Goal: Task Accomplishment & Management: Manage account settings

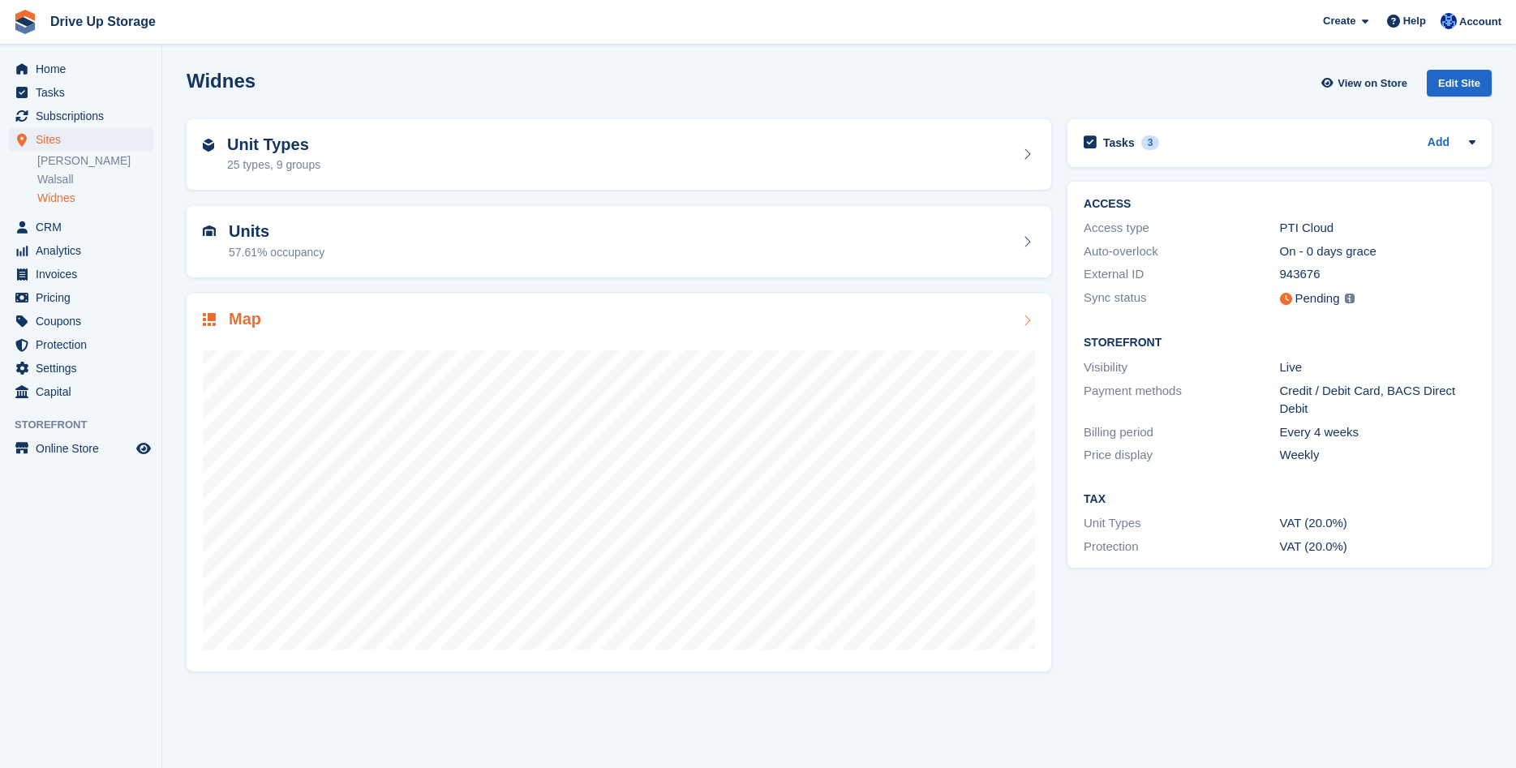
click at [988, 335] on div at bounding box center [619, 493] width 832 height 324
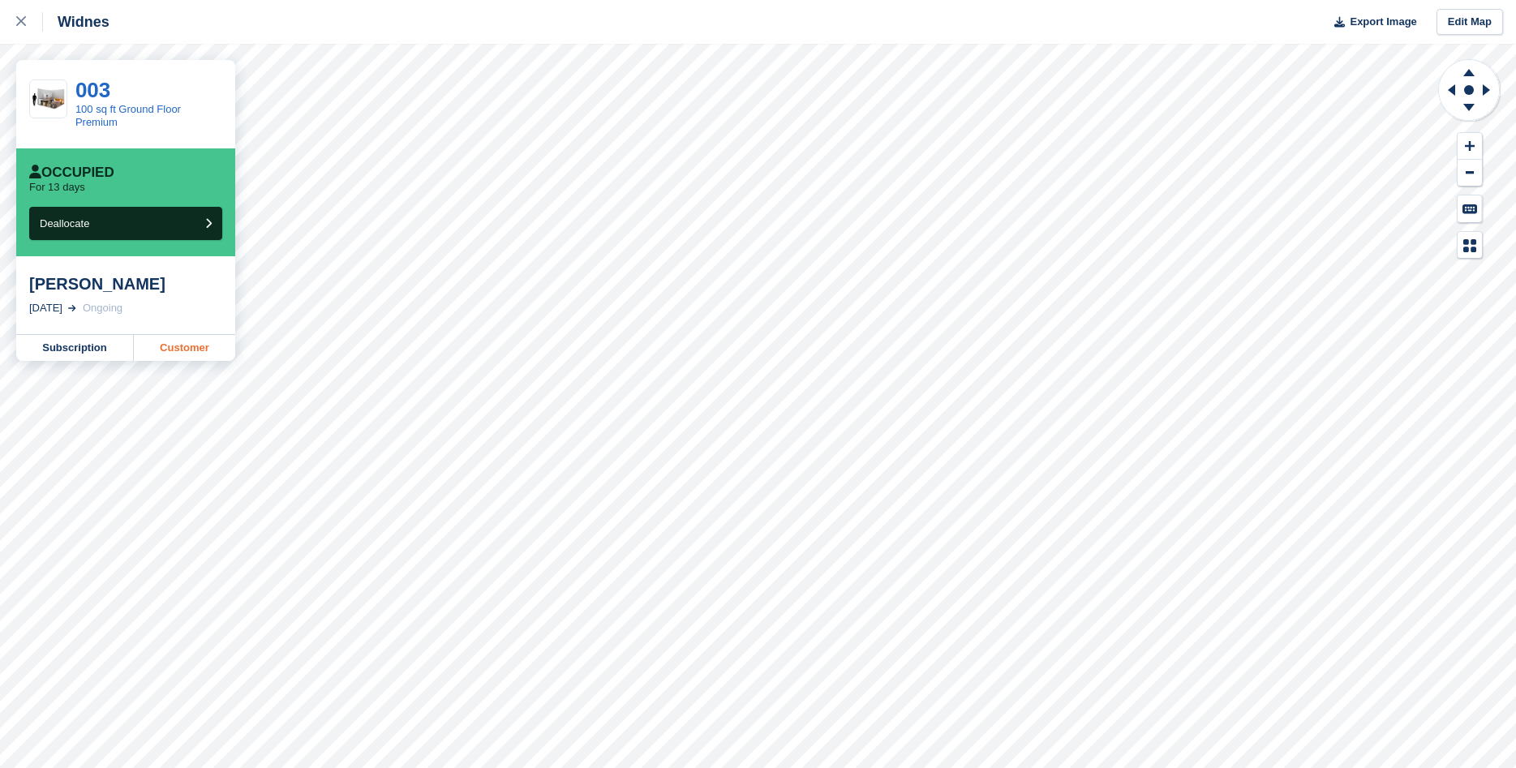
click at [178, 349] on link "Customer" at bounding box center [184, 348] width 101 height 26
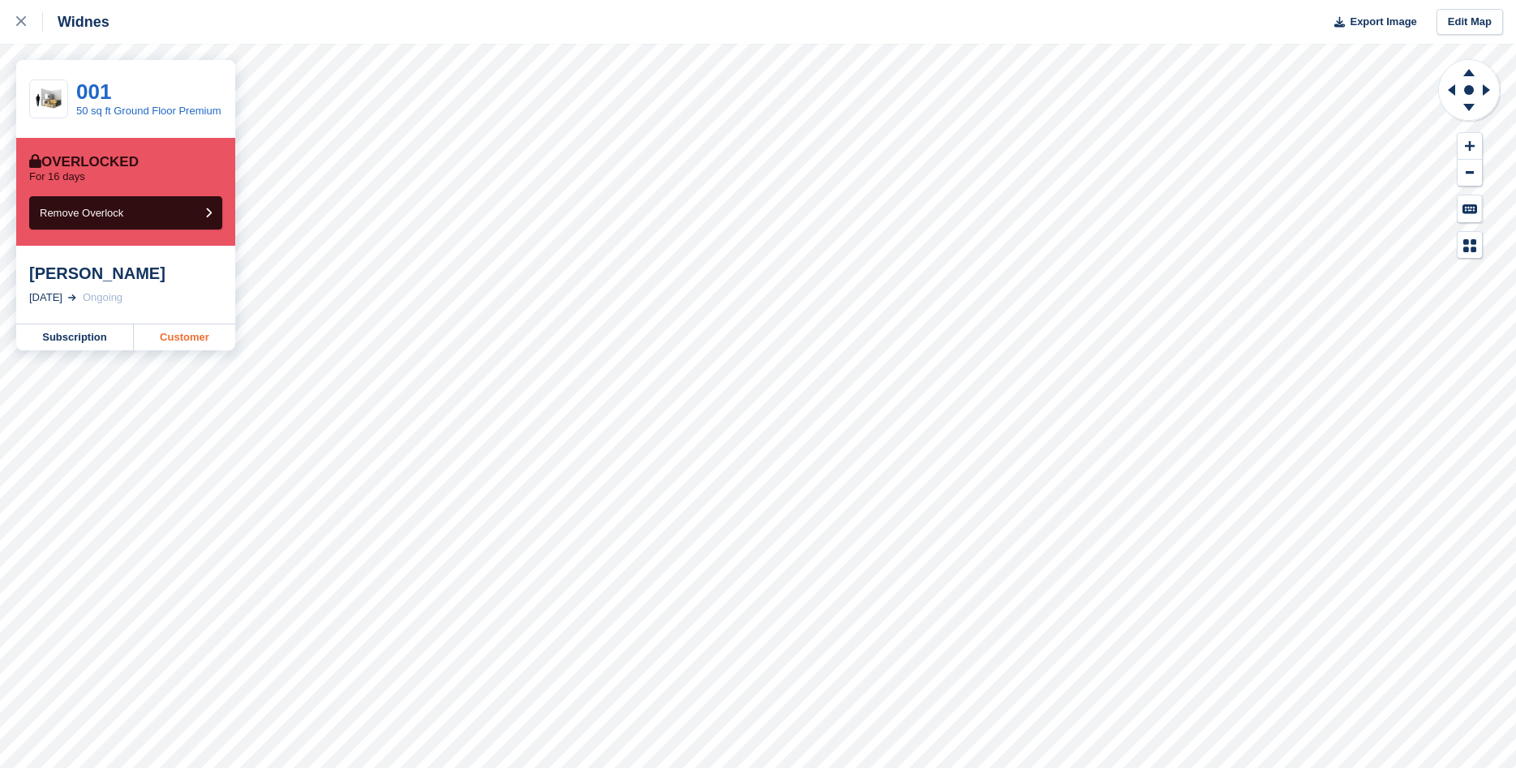
click at [157, 337] on link "Customer" at bounding box center [184, 337] width 101 height 26
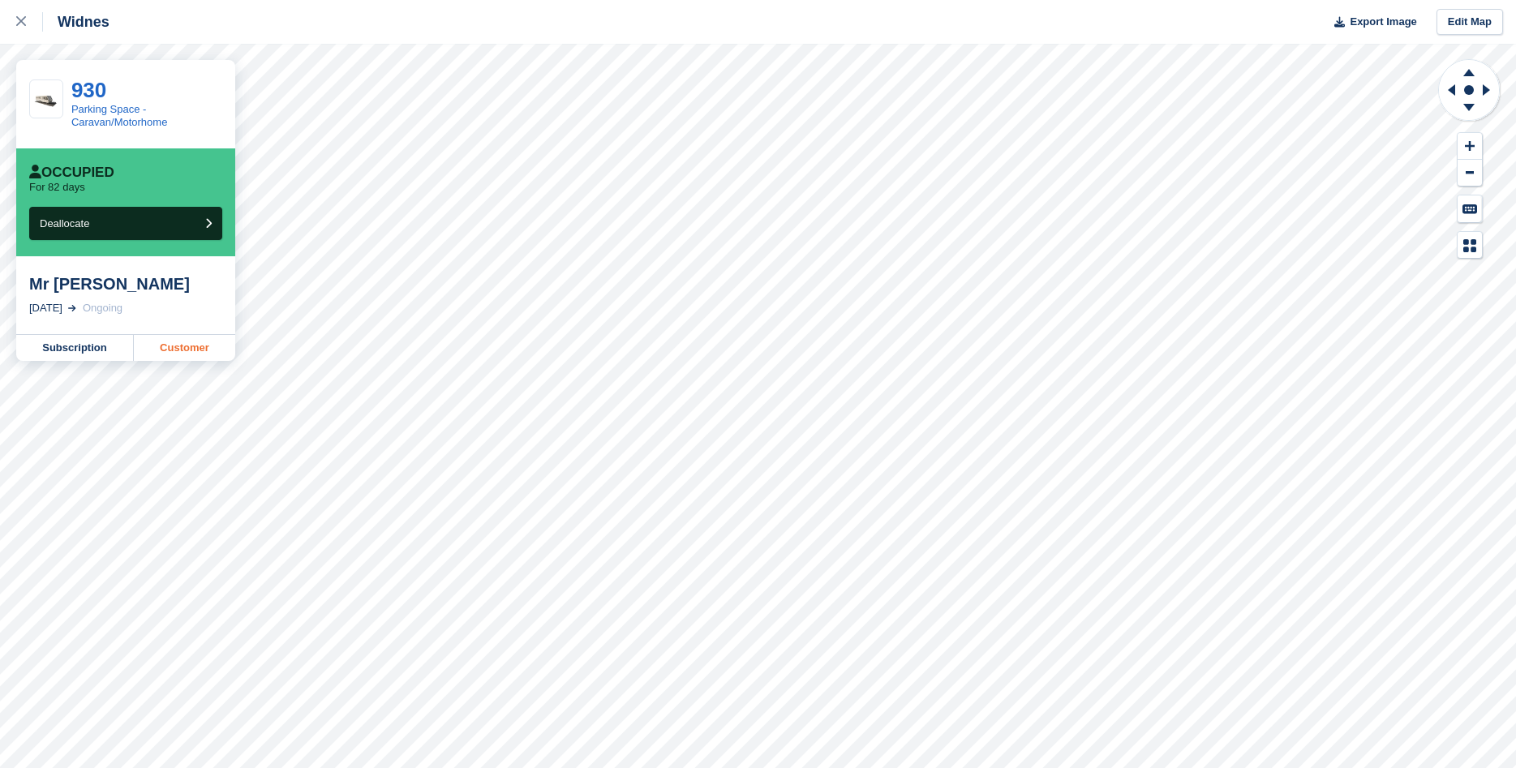
click at [205, 353] on link "Customer" at bounding box center [184, 348] width 101 height 26
click at [177, 352] on link "Customer" at bounding box center [184, 348] width 101 height 26
click at [25, 20] on icon at bounding box center [21, 21] width 10 height 10
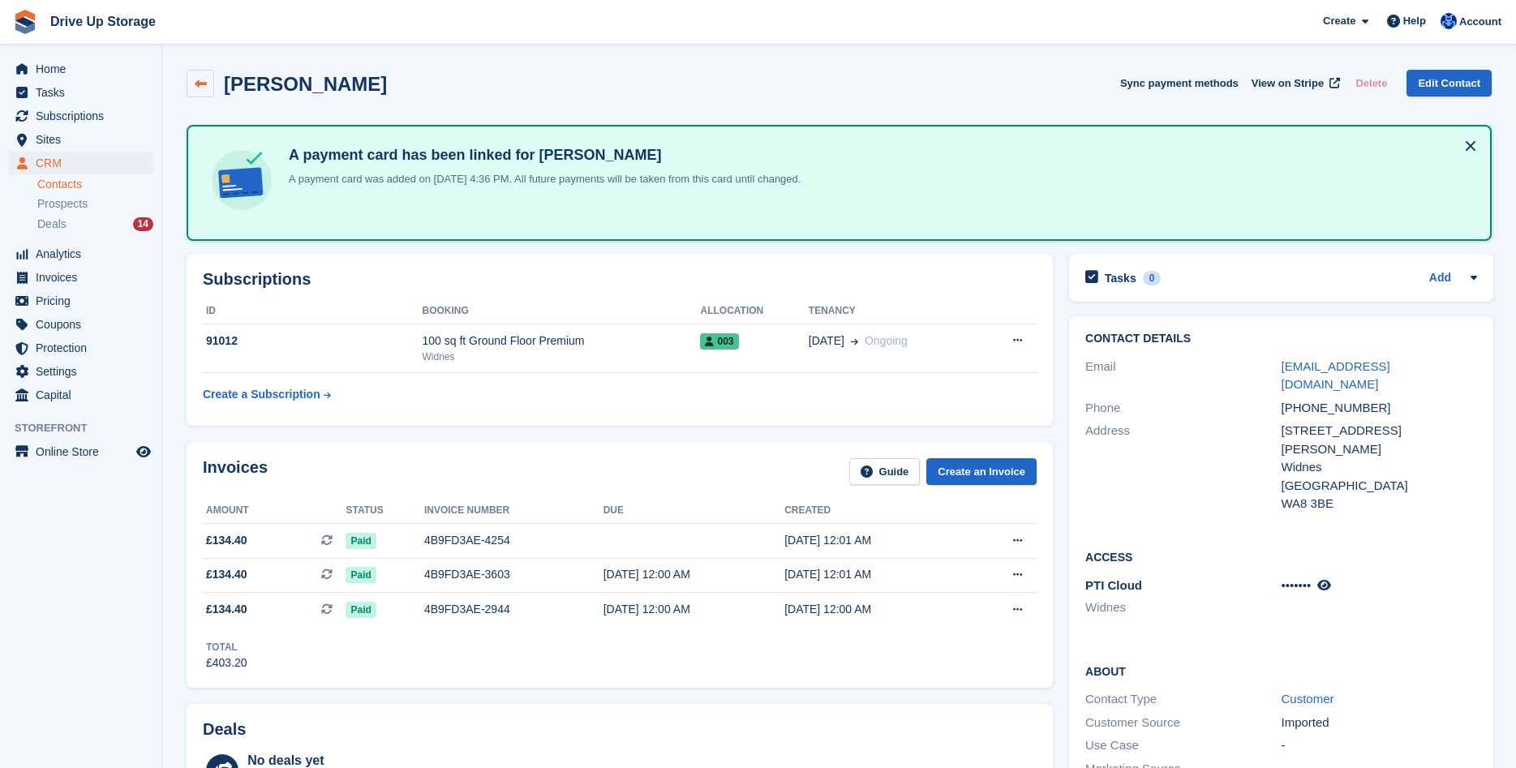
click at [205, 79] on icon at bounding box center [201, 84] width 12 height 12
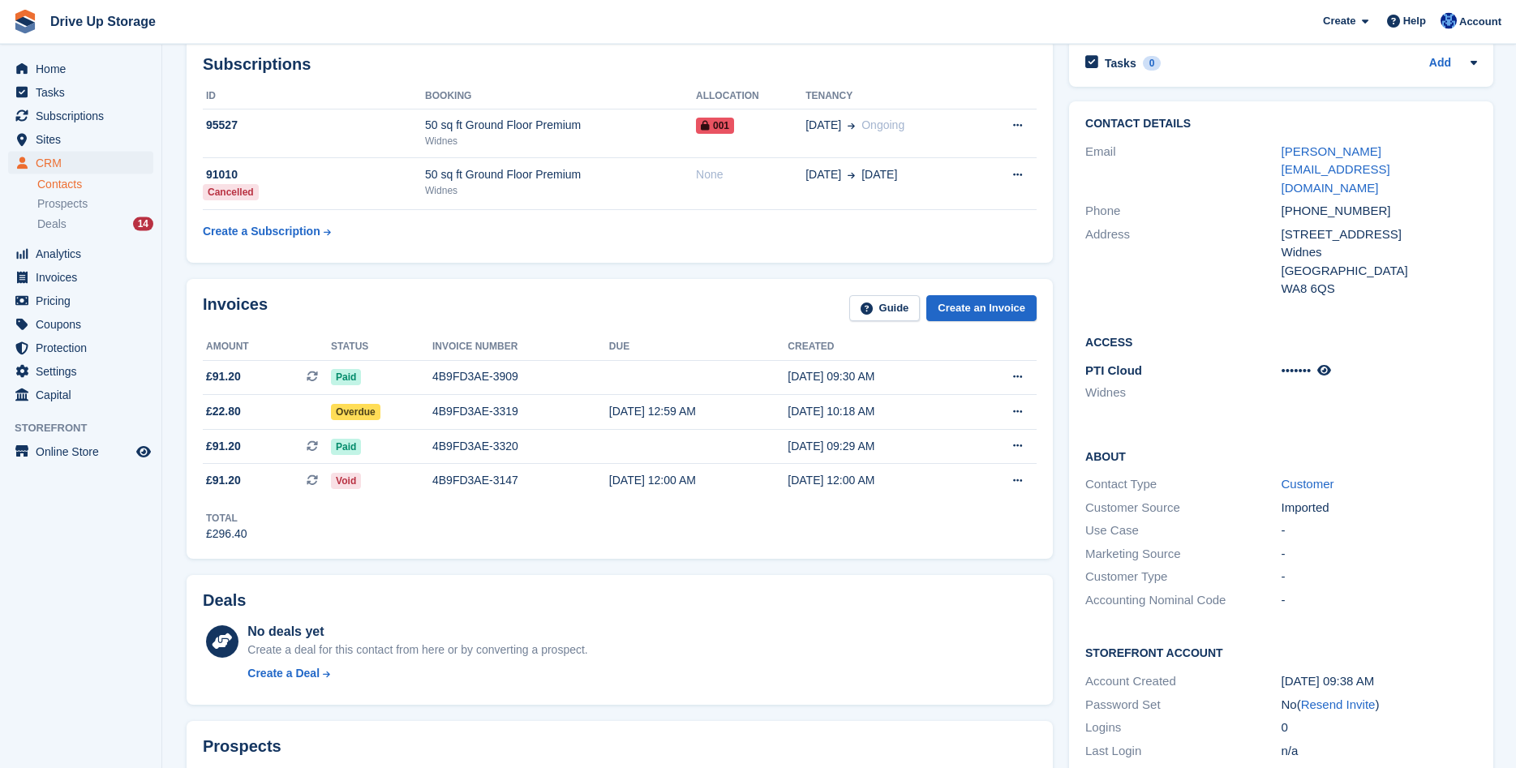
scroll to position [83, 0]
click at [662, 304] on div "Invoices Guide Create an Invoice" at bounding box center [620, 312] width 834 height 36
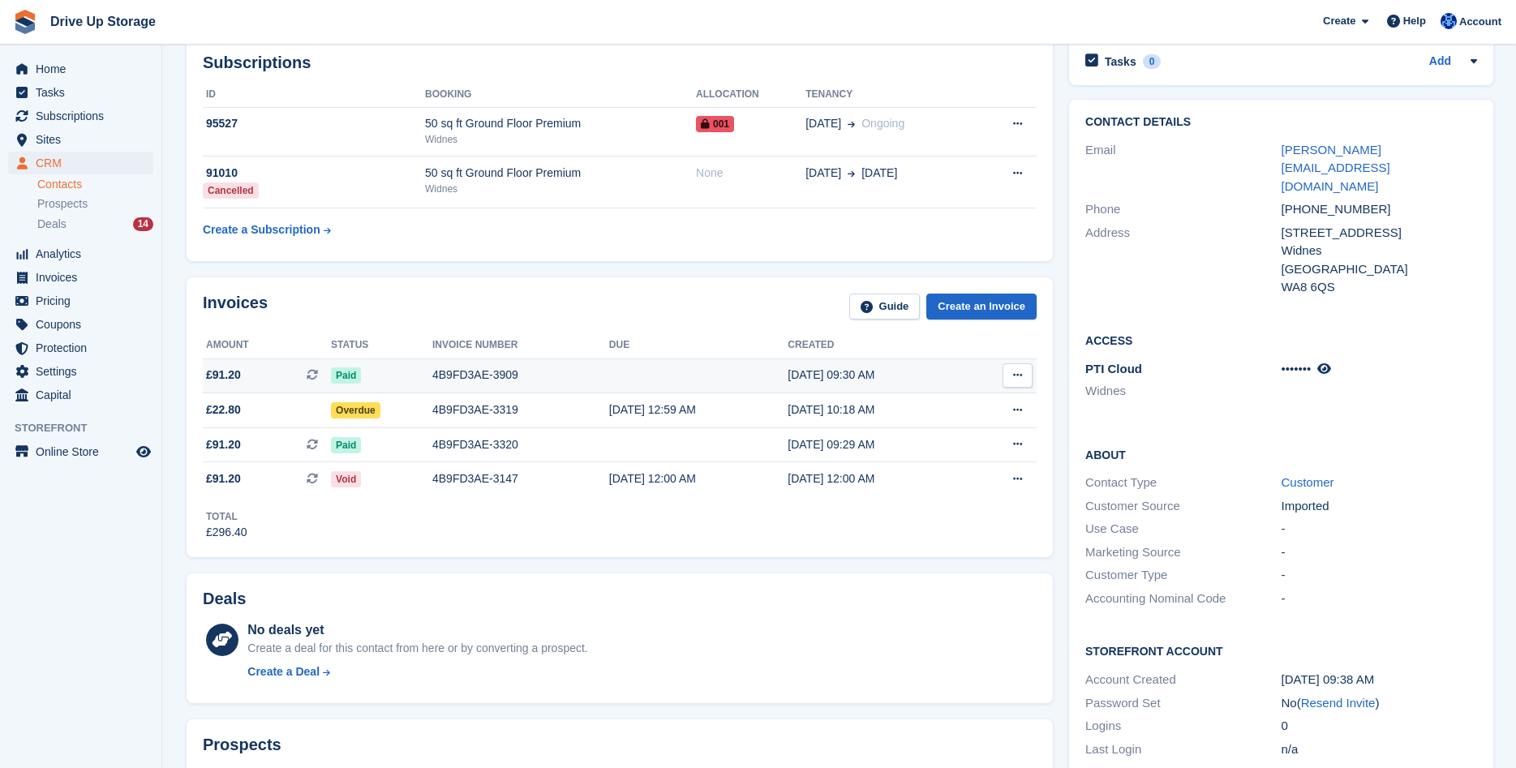
click at [1016, 382] on button at bounding box center [1017, 375] width 30 height 24
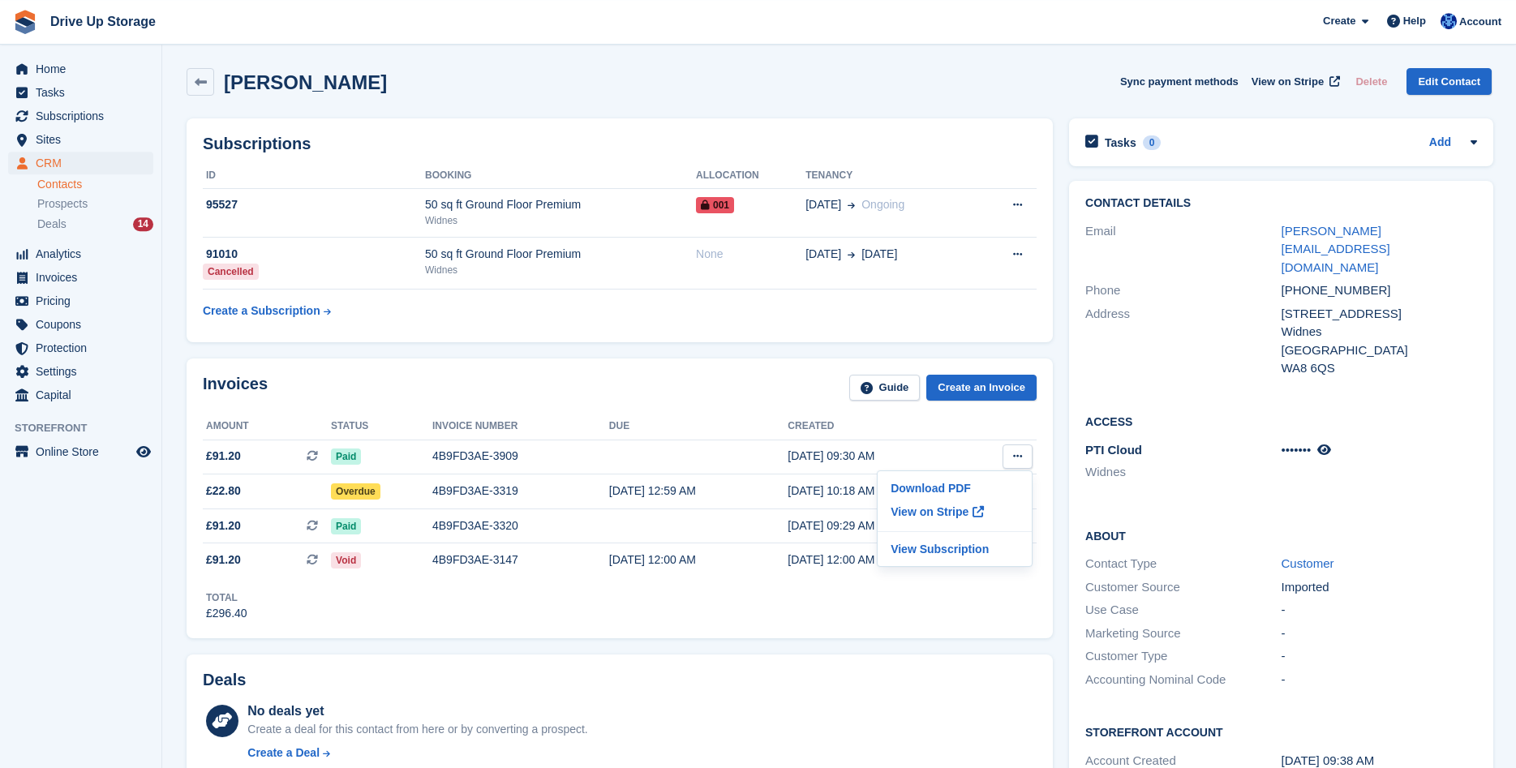
scroll to position [0, 0]
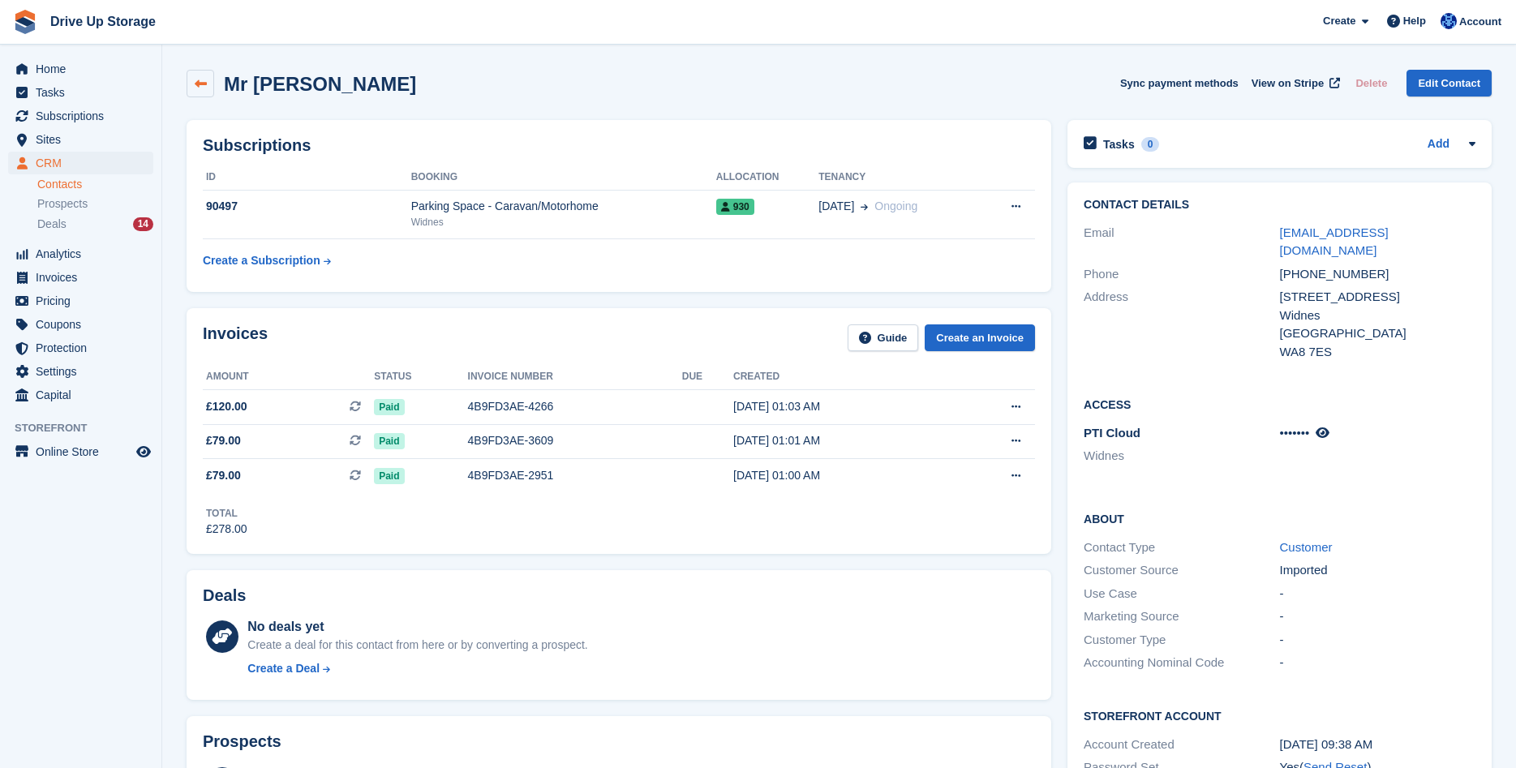
click at [197, 80] on icon at bounding box center [201, 84] width 12 height 12
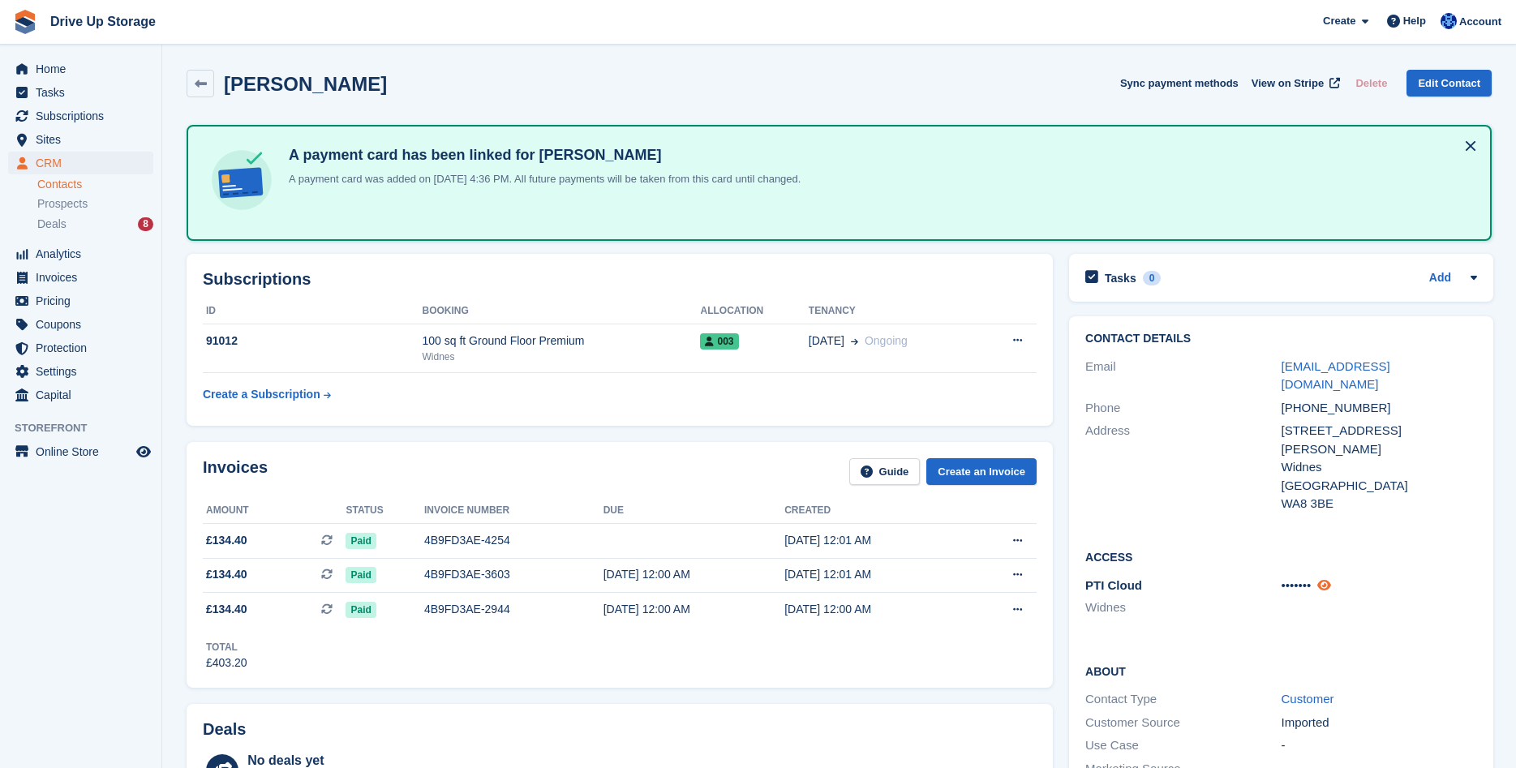
click at [1327, 579] on icon at bounding box center [1324, 585] width 14 height 12
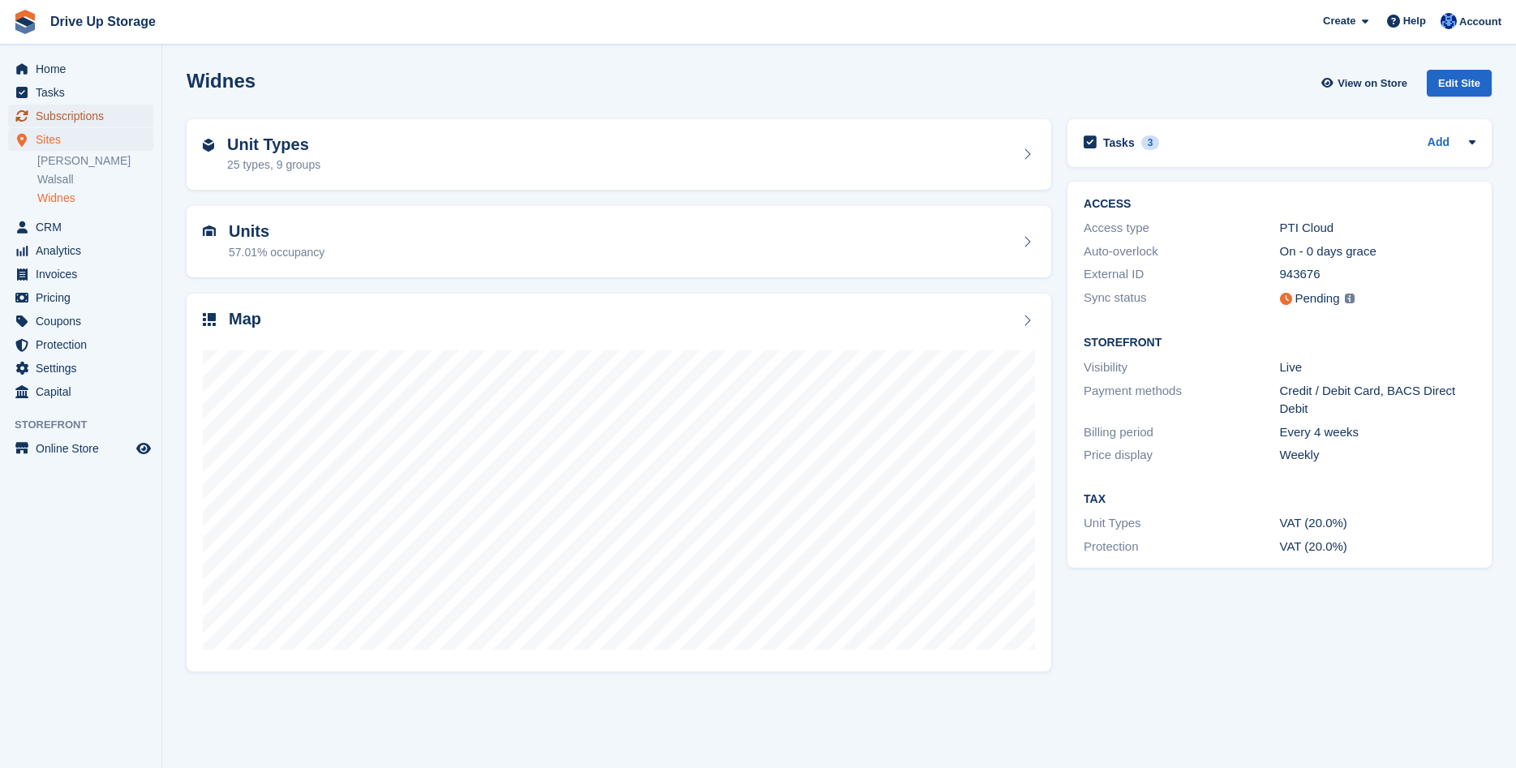
click at [70, 122] on span "Subscriptions" at bounding box center [84, 116] width 97 height 23
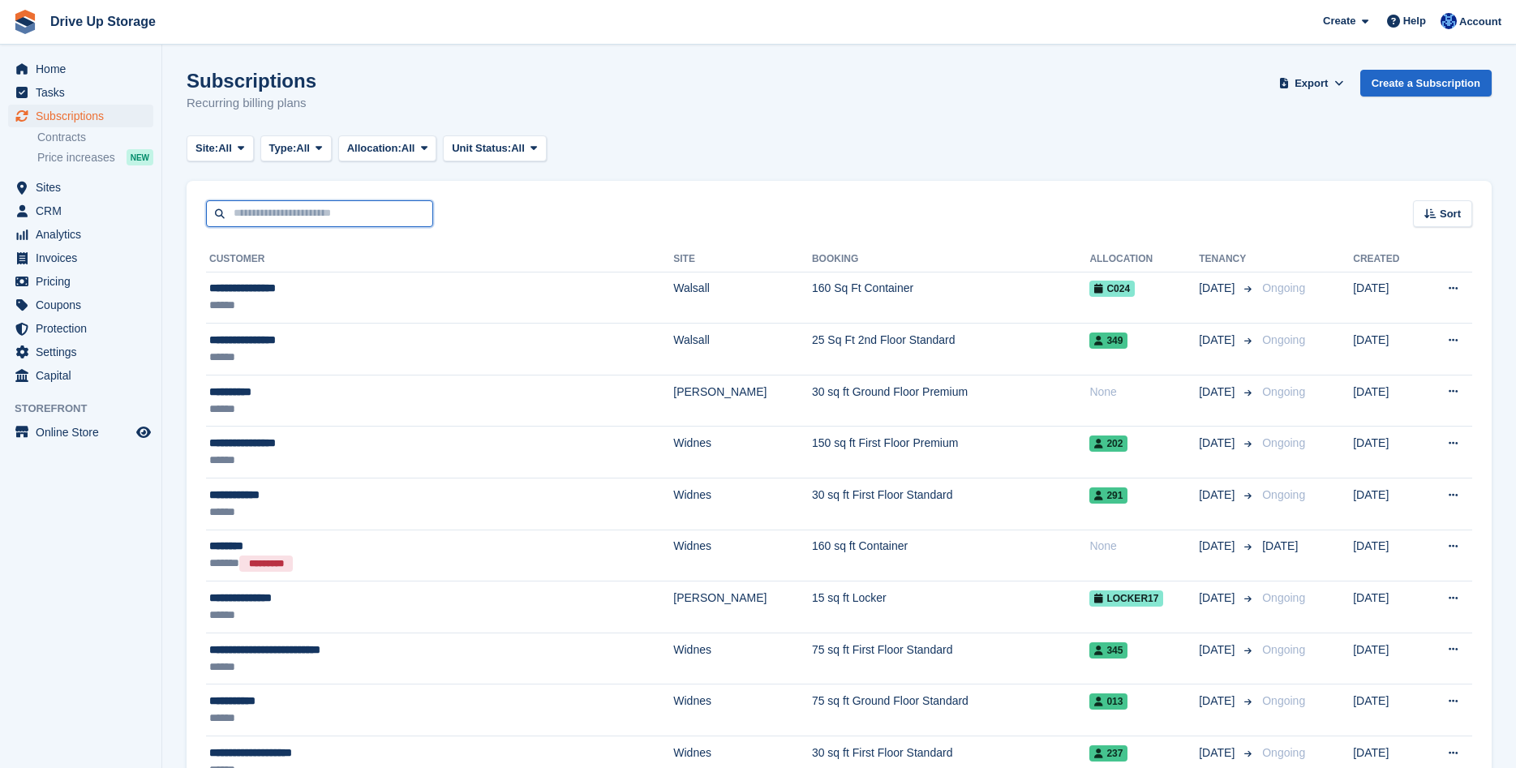
click at [258, 222] on input "text" at bounding box center [319, 213] width 227 height 27
type input "******"
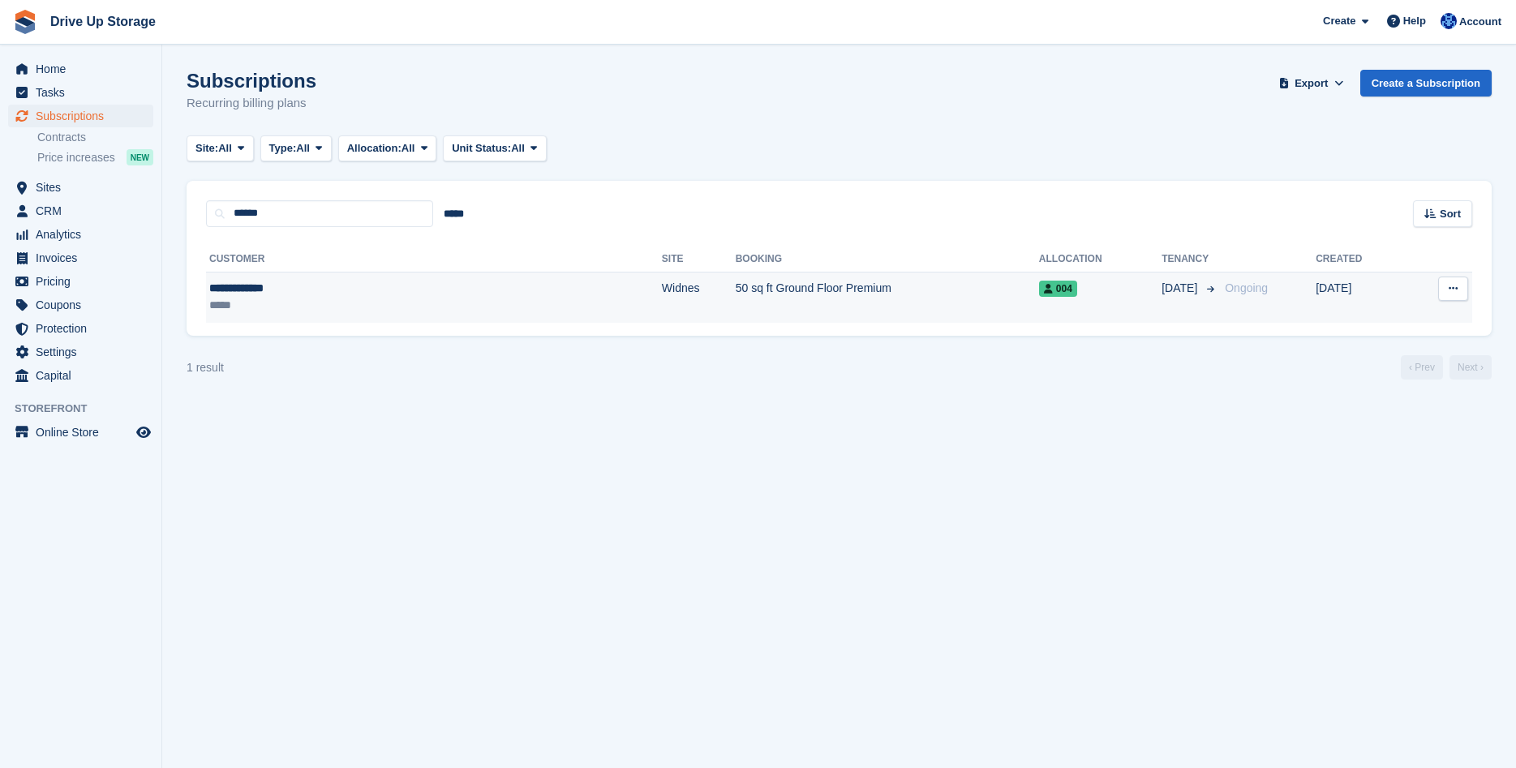
click at [735, 289] on td "50 sq ft Ground Floor Premium" at bounding box center [886, 297] width 303 height 51
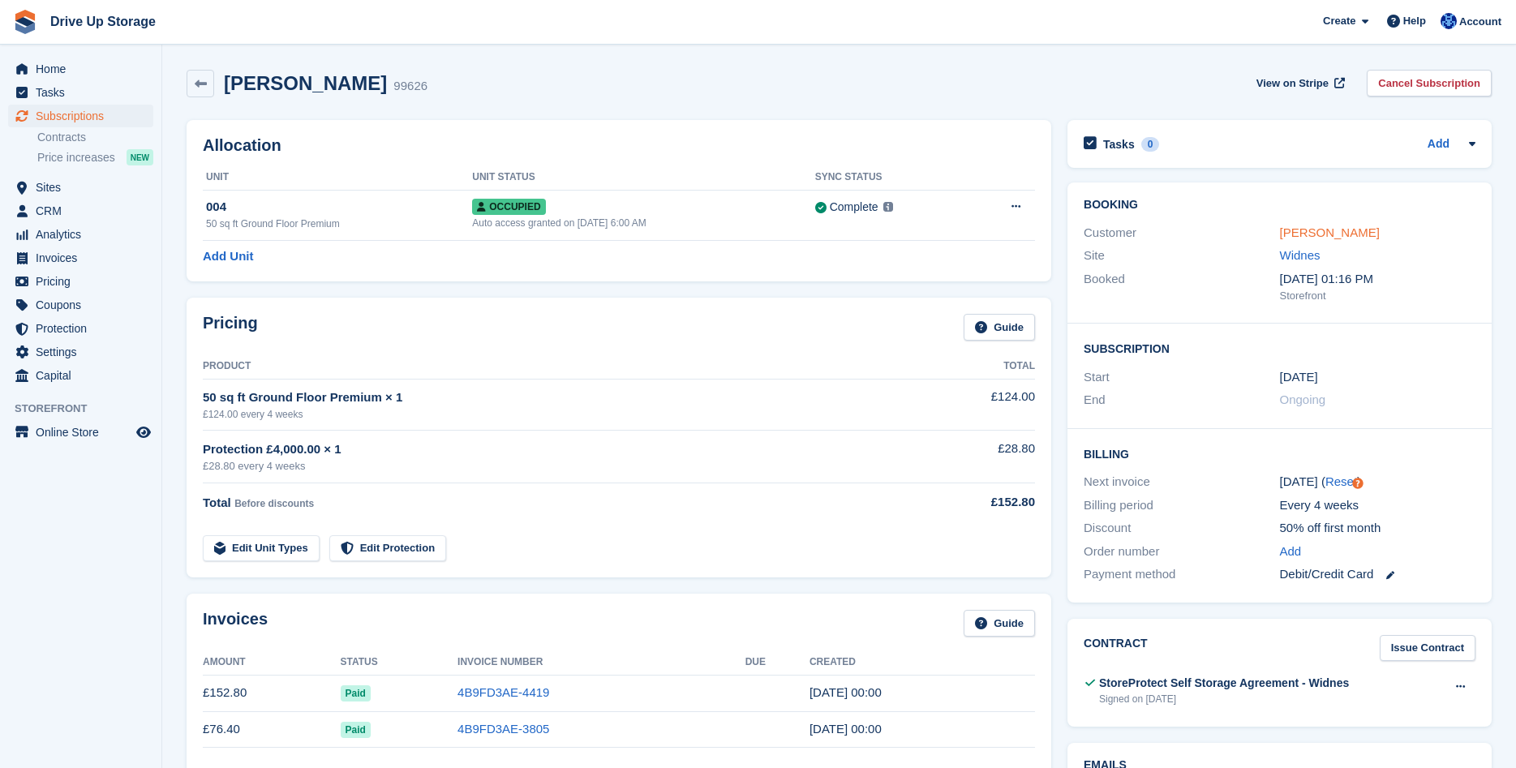
click at [1320, 229] on link "[PERSON_NAME]" at bounding box center [1330, 232] width 100 height 14
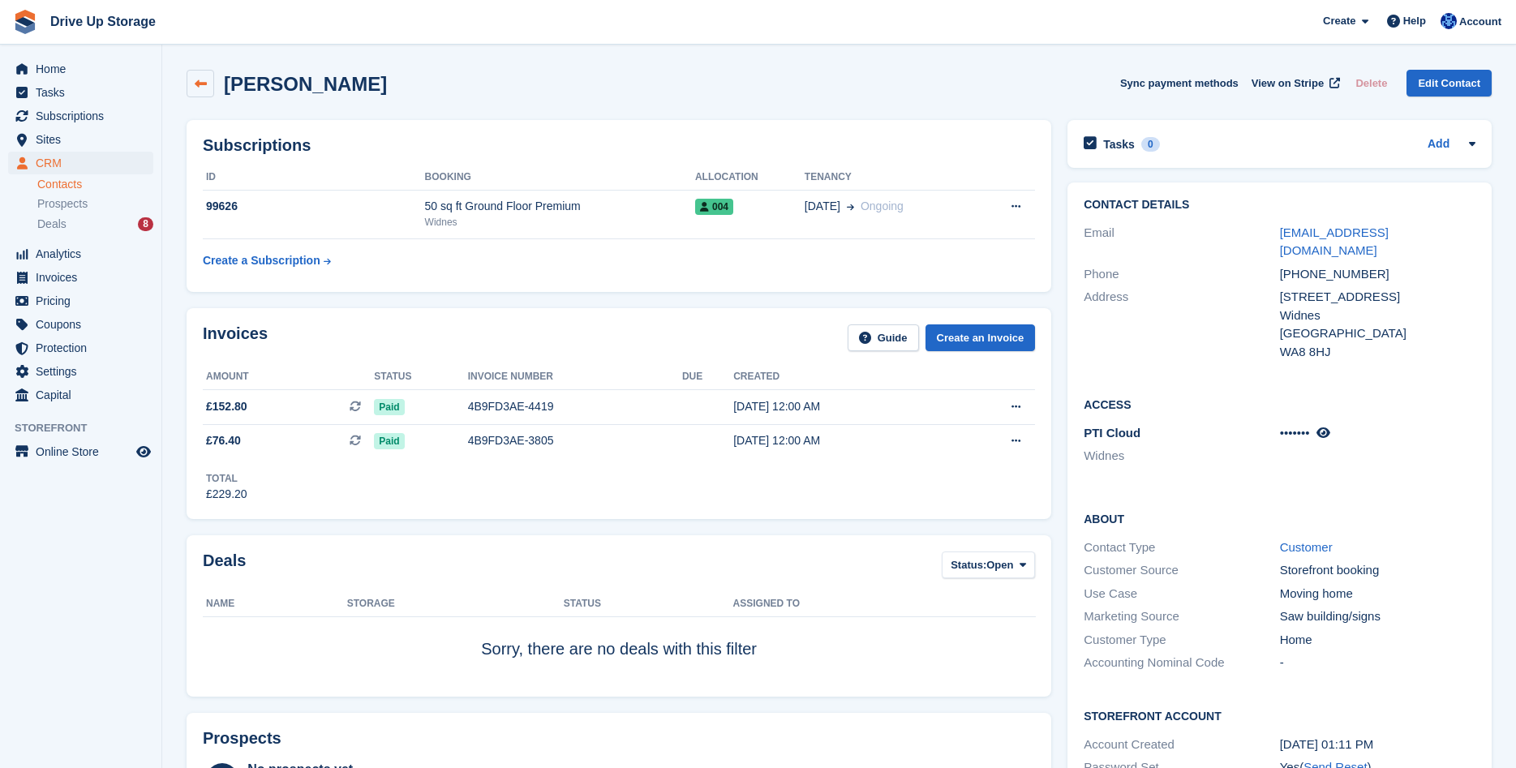
click at [202, 92] on link at bounding box center [201, 84] width 28 height 28
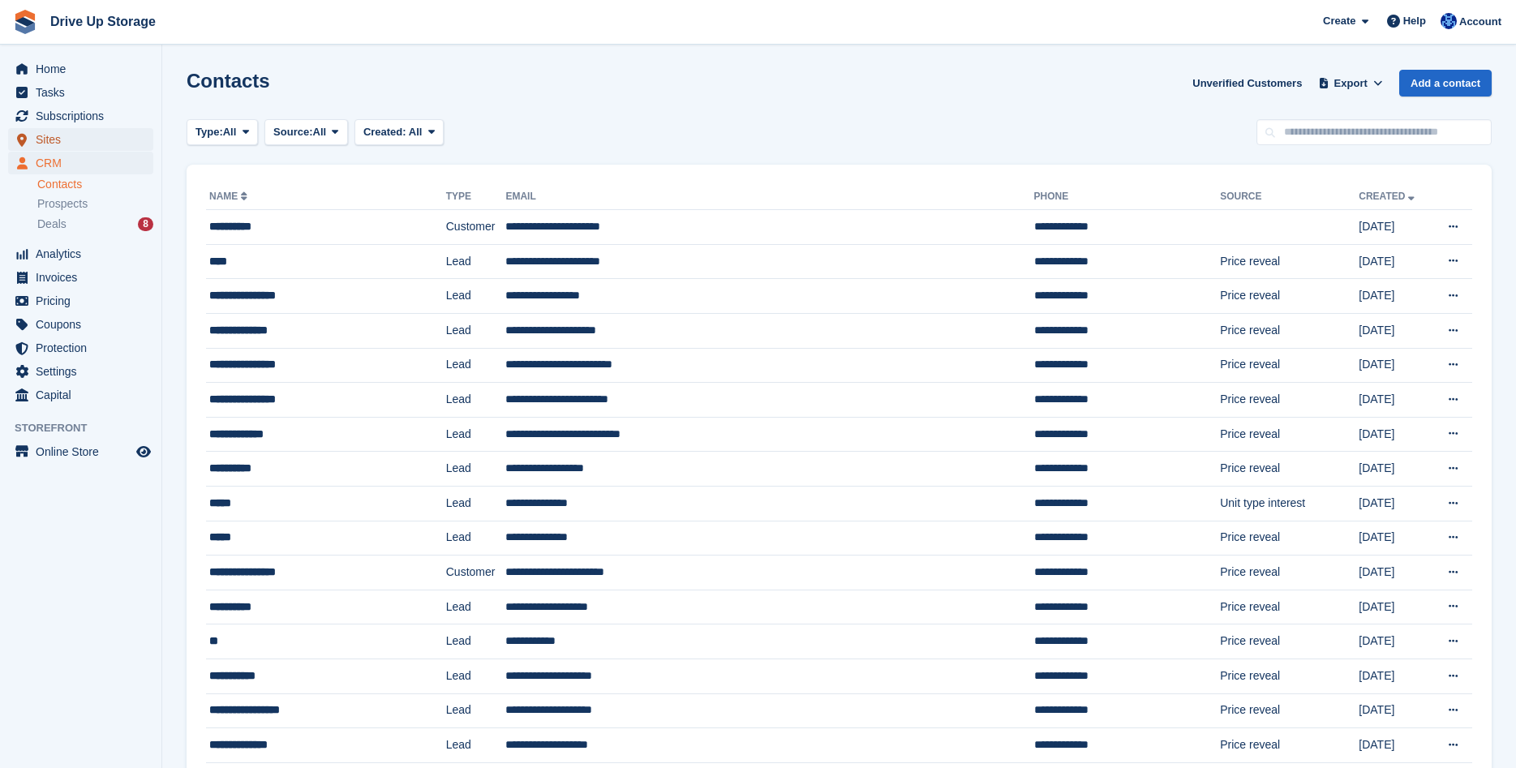
click at [66, 134] on span "Sites" at bounding box center [84, 139] width 97 height 23
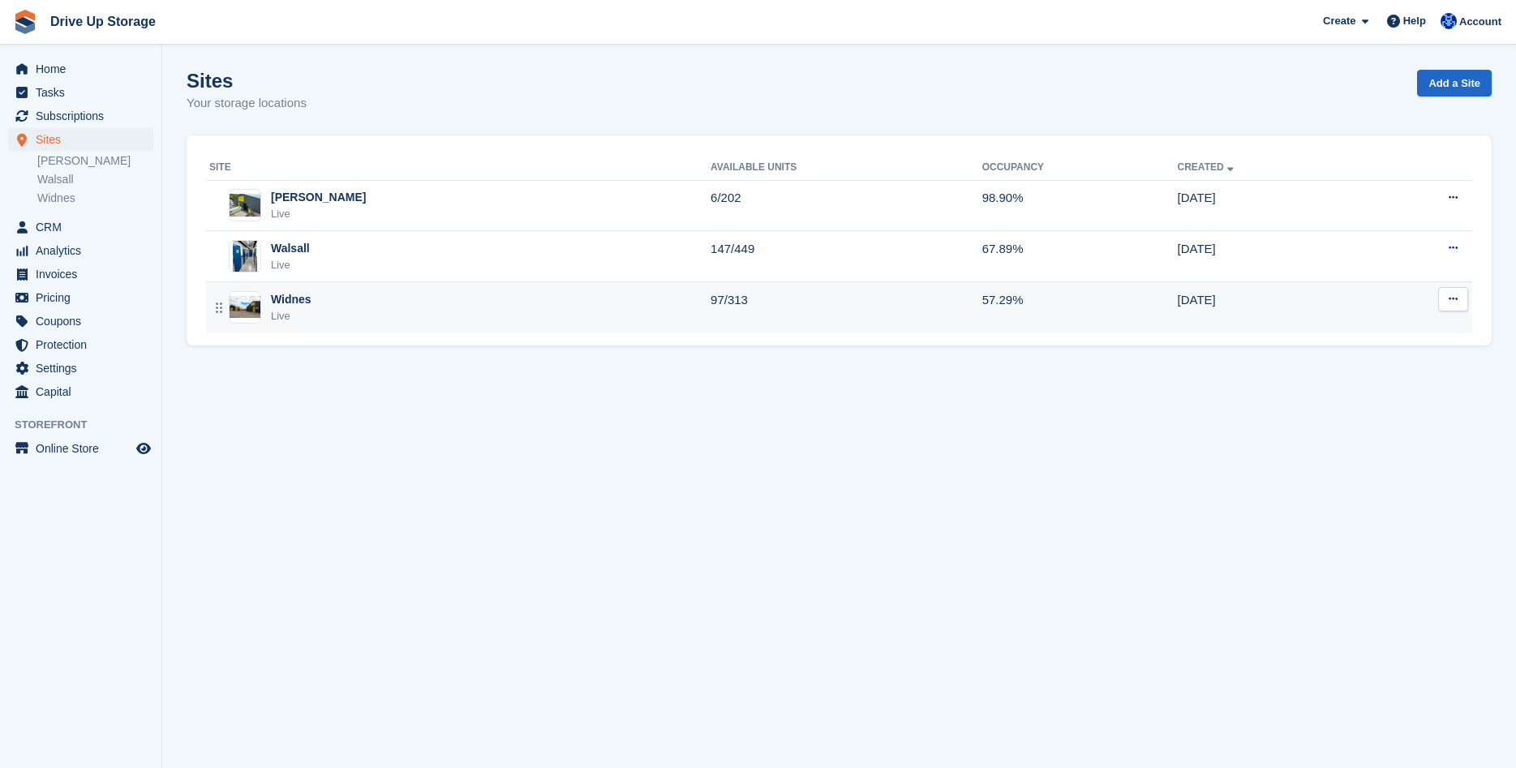
click at [288, 315] on div "Live" at bounding box center [291, 316] width 41 height 16
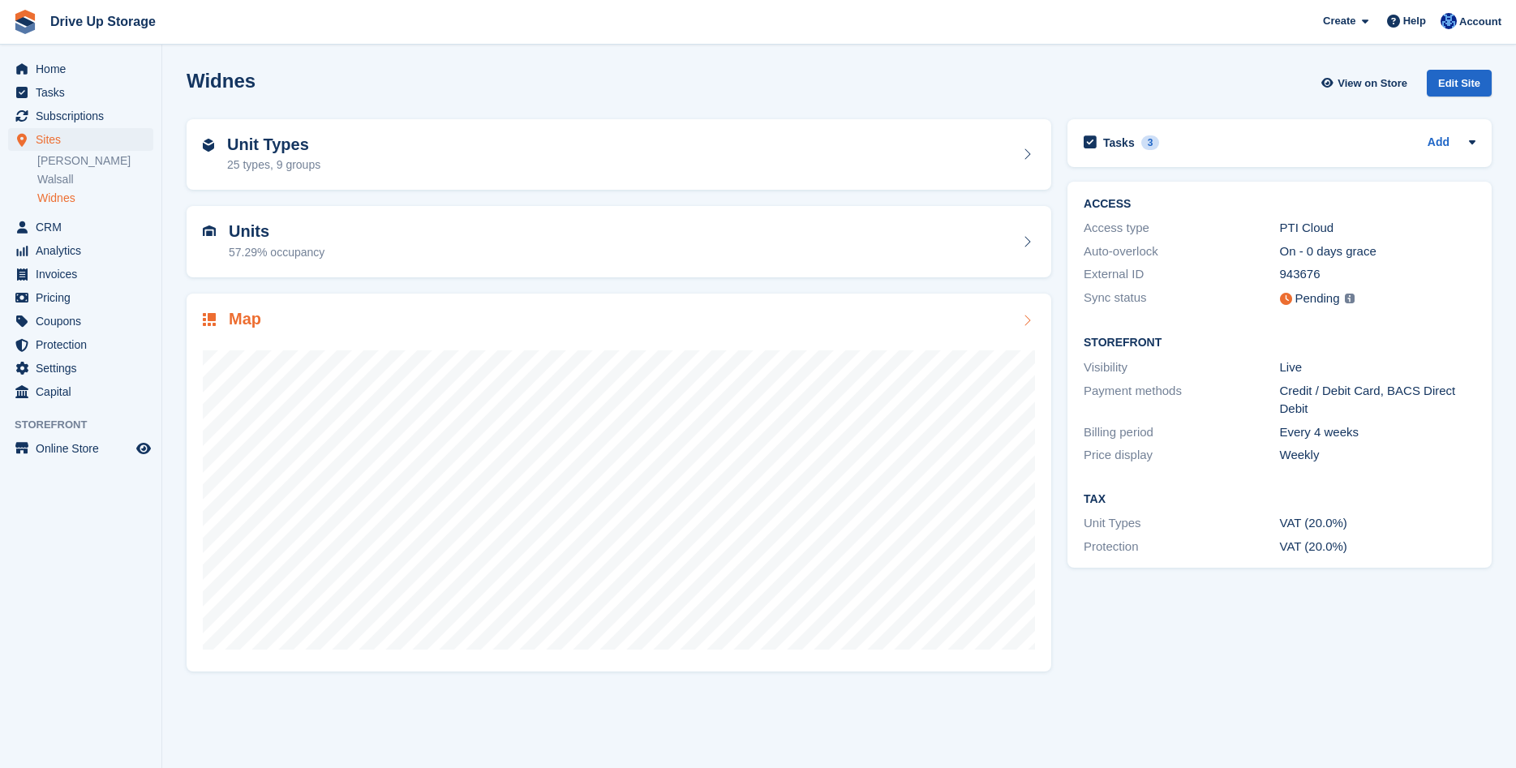
click at [500, 336] on div at bounding box center [619, 493] width 832 height 324
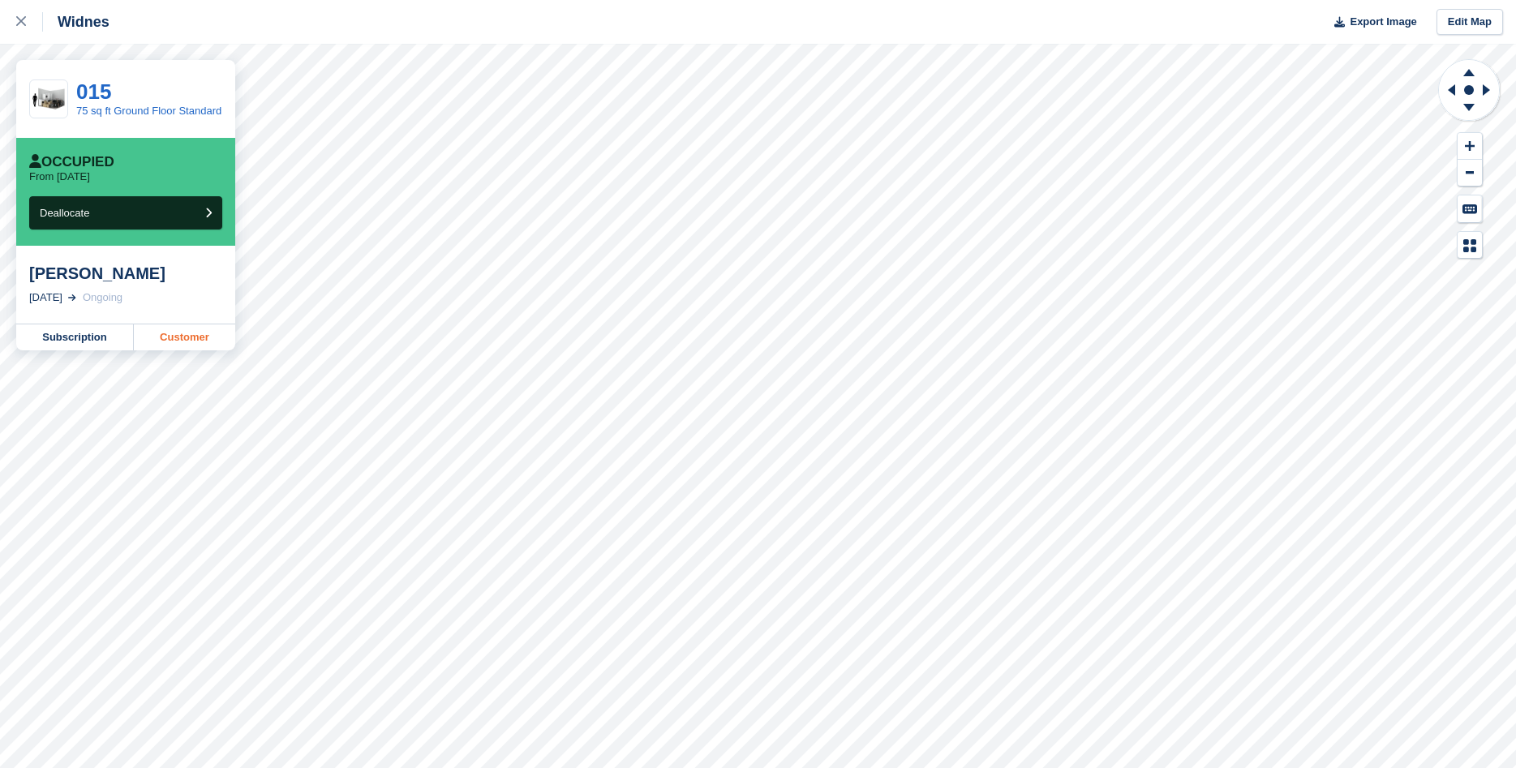
click at [204, 341] on link "Customer" at bounding box center [184, 337] width 101 height 26
click at [217, 344] on link "Customer" at bounding box center [184, 337] width 101 height 26
click at [195, 343] on link "Customer" at bounding box center [184, 337] width 101 height 26
click at [11, 11] on link at bounding box center [21, 22] width 43 height 44
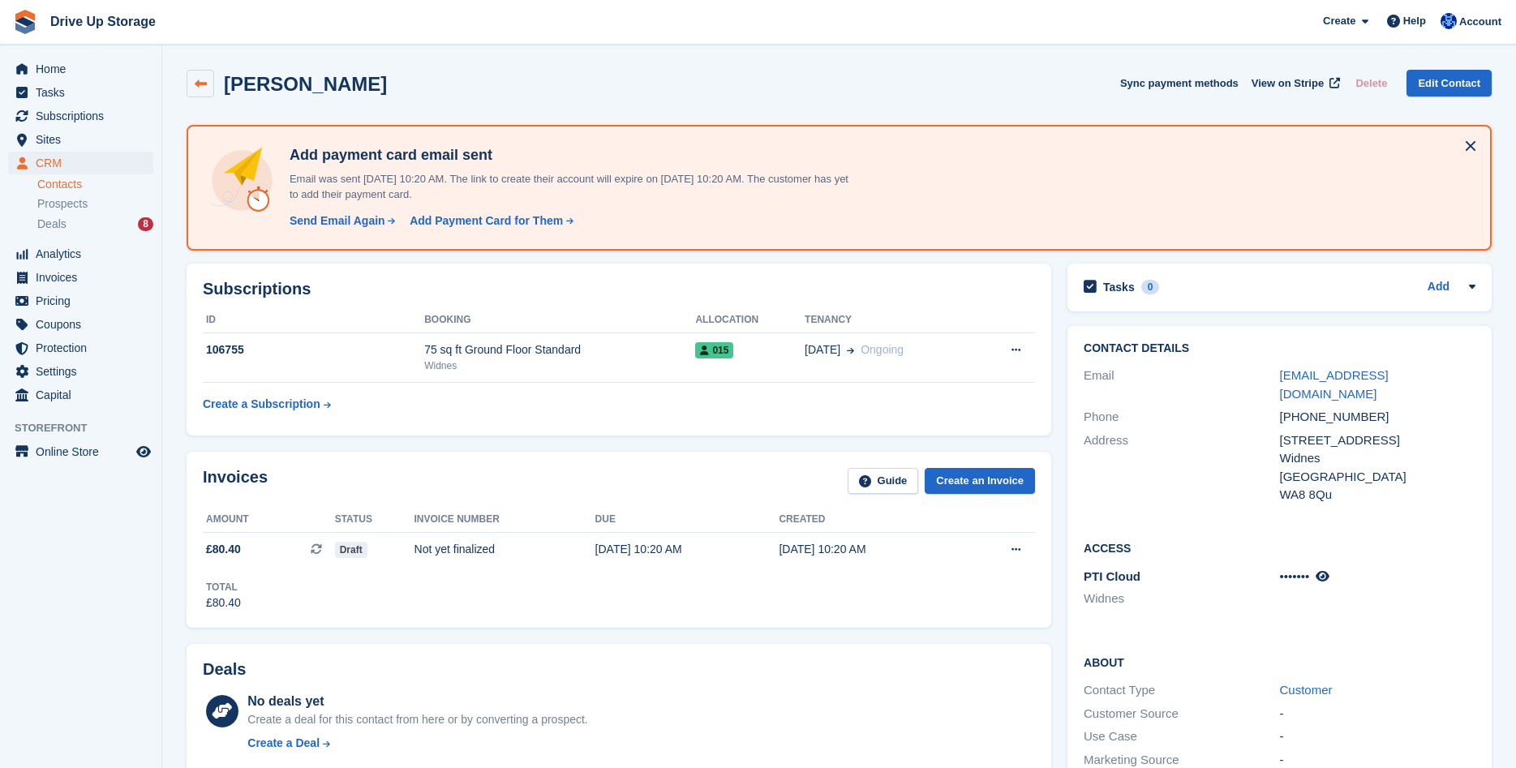
click at [206, 84] on icon at bounding box center [201, 84] width 12 height 12
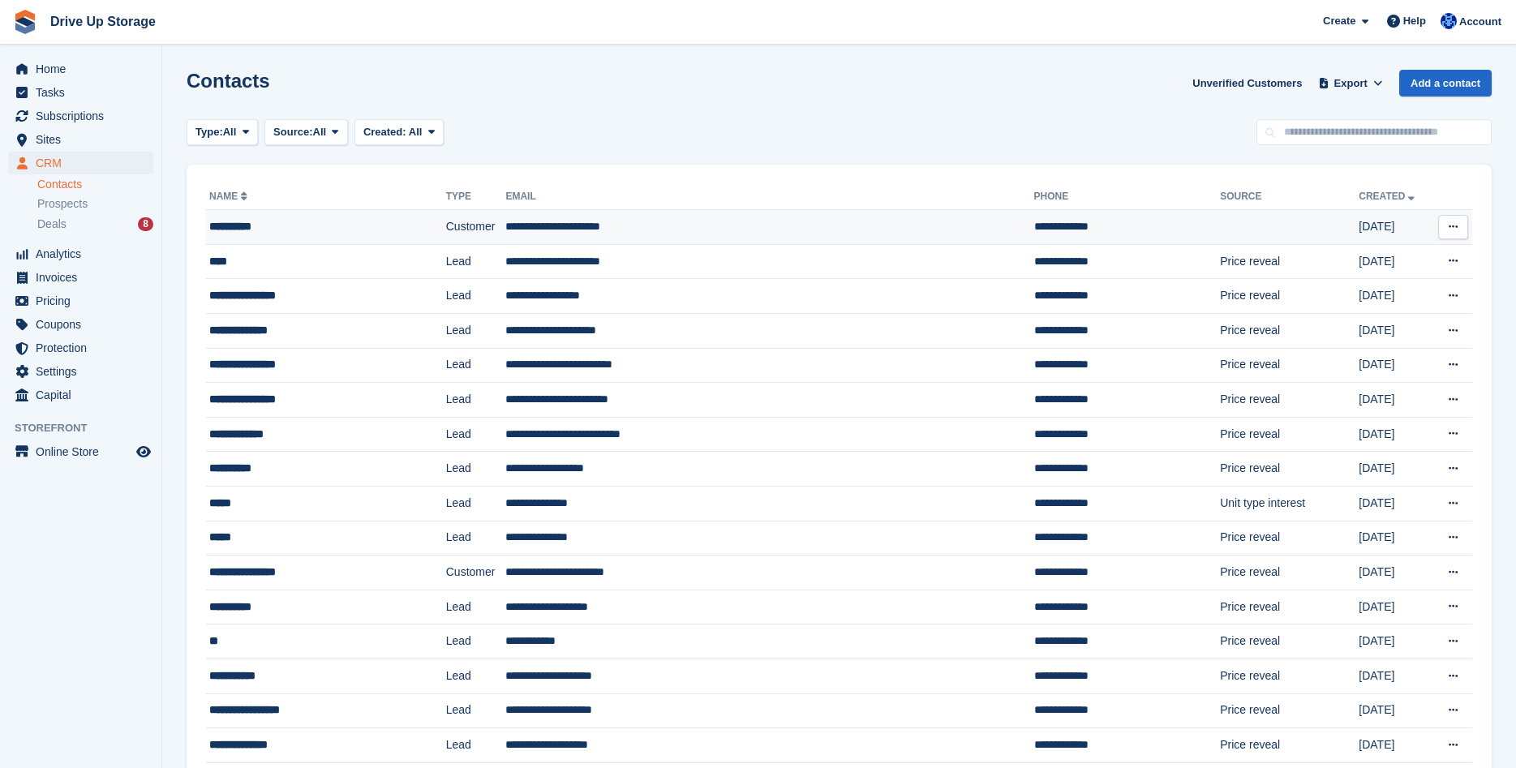
click at [255, 230] on div "**********" at bounding box center [306, 226] width 195 height 17
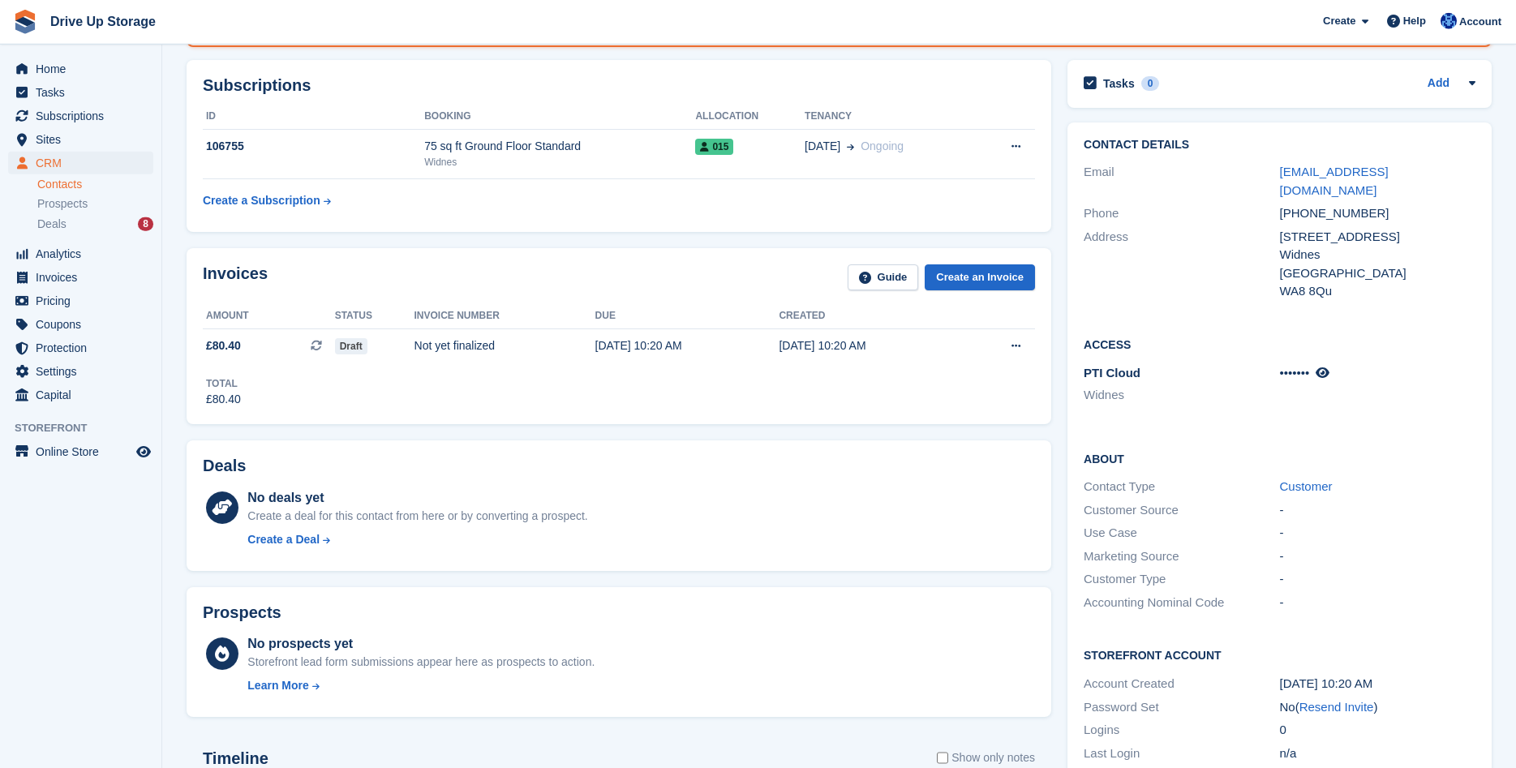
scroll to position [165, 0]
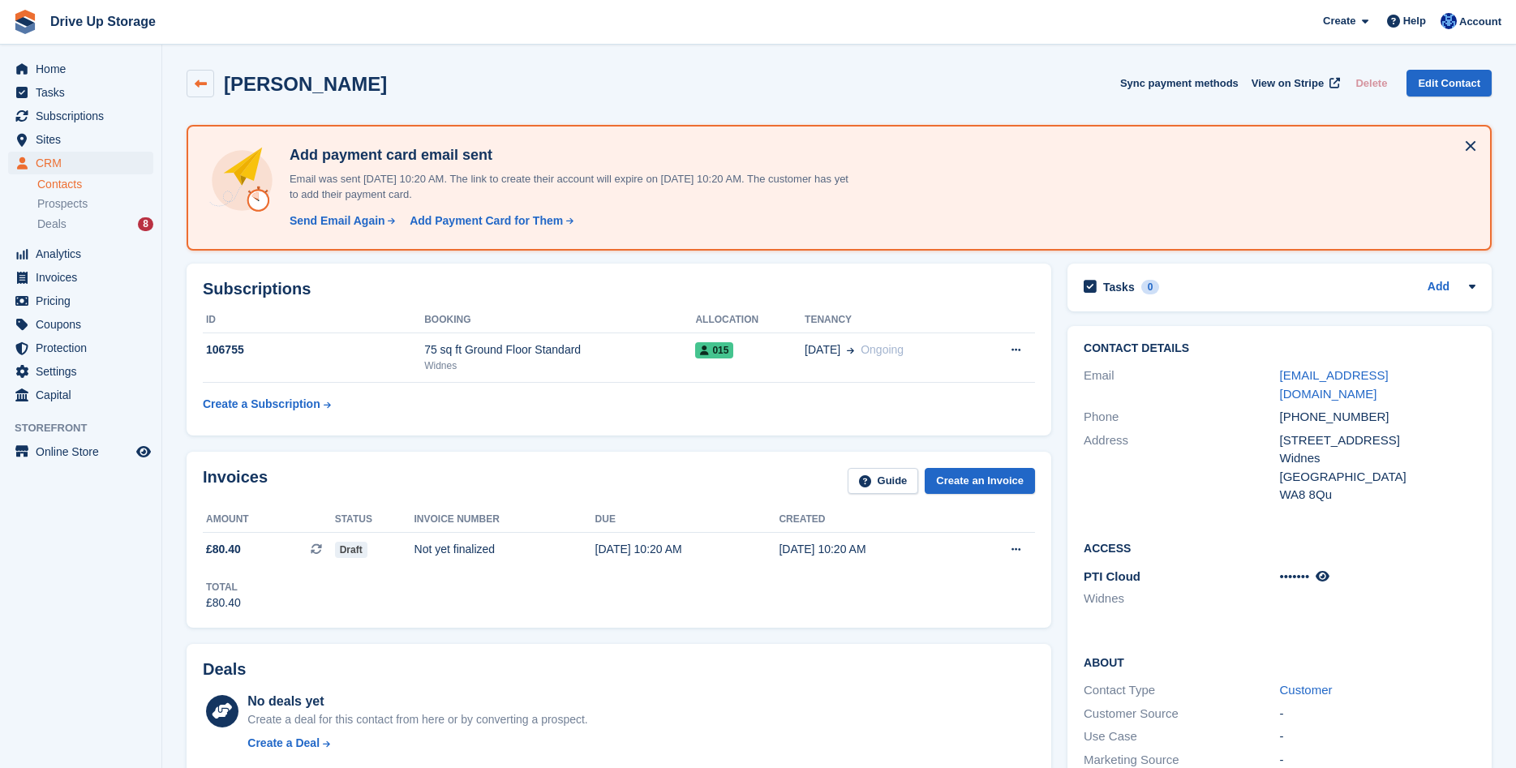
click at [206, 87] on icon at bounding box center [201, 84] width 12 height 12
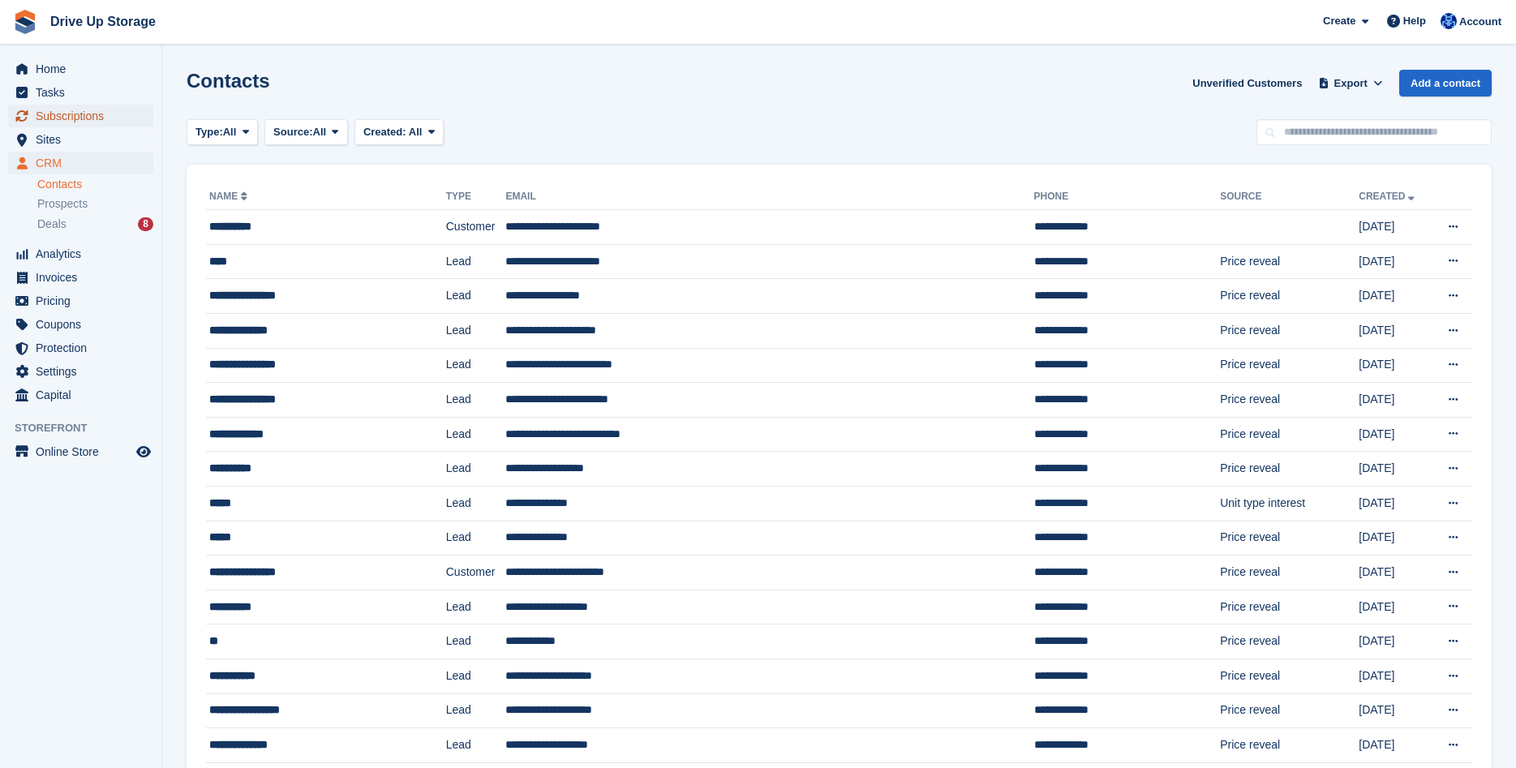
click at [69, 117] on span "Subscriptions" at bounding box center [84, 116] width 97 height 23
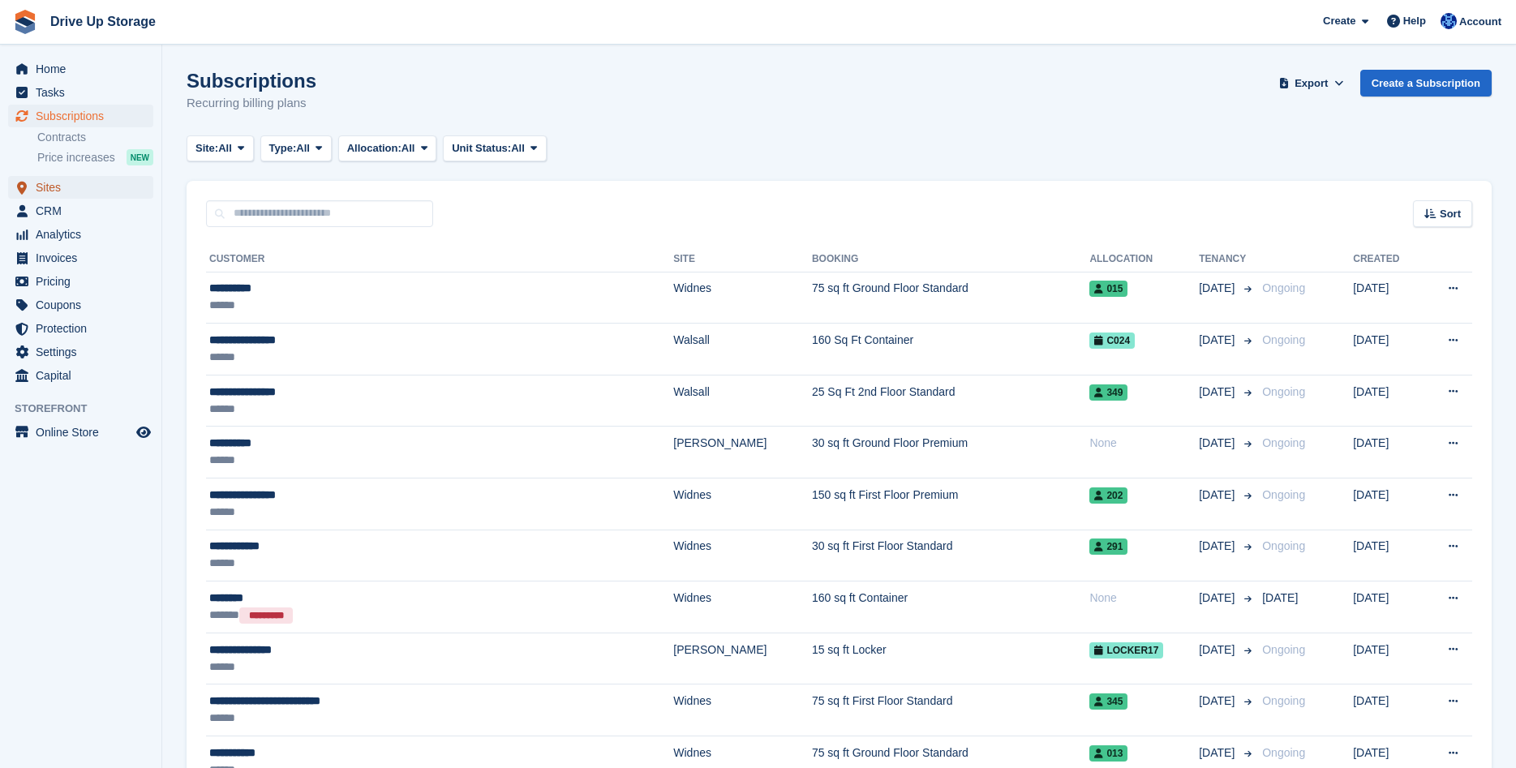
click at [88, 191] on span "Sites" at bounding box center [84, 187] width 97 height 23
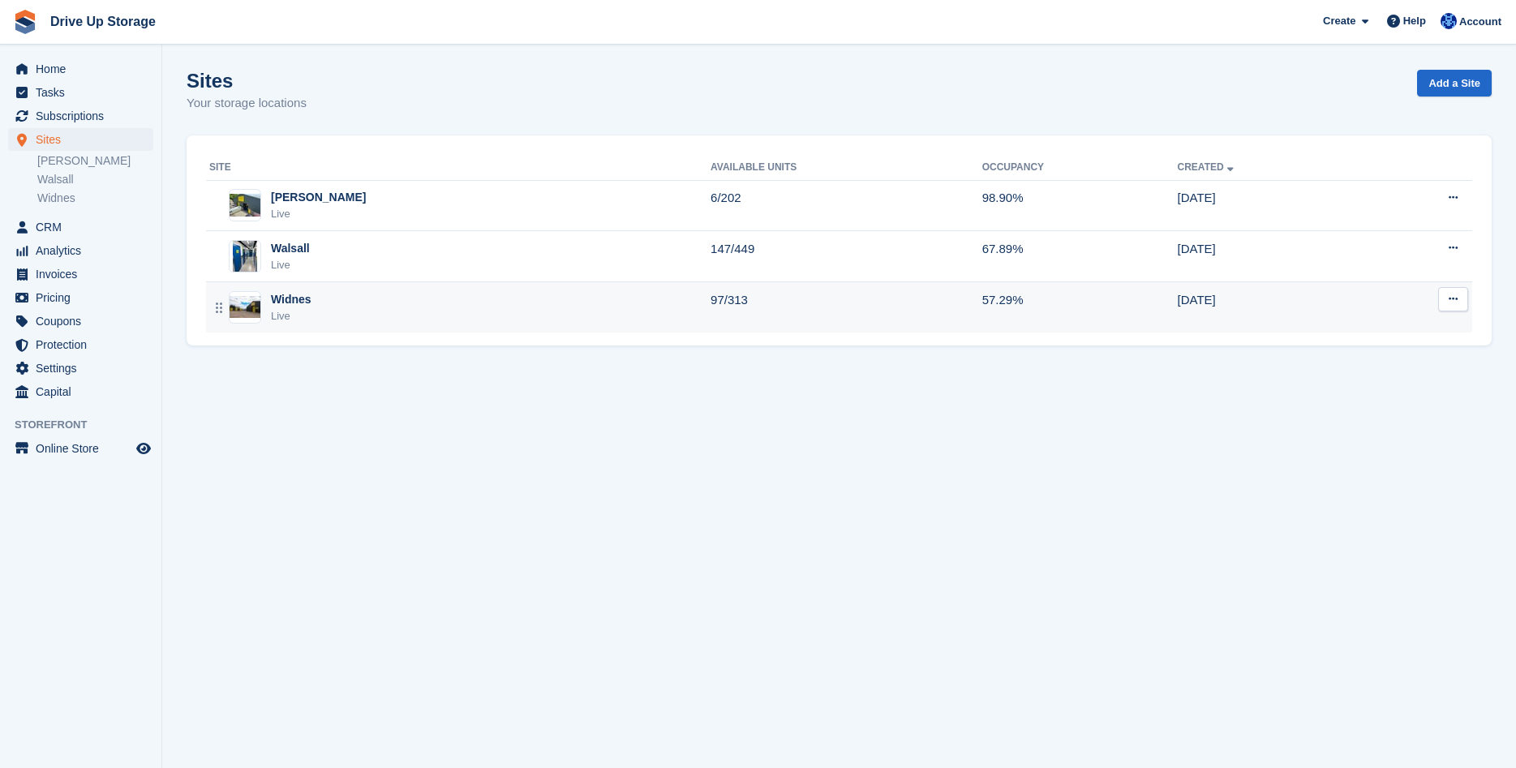
click at [373, 316] on div "Widnes Live" at bounding box center [459, 307] width 501 height 33
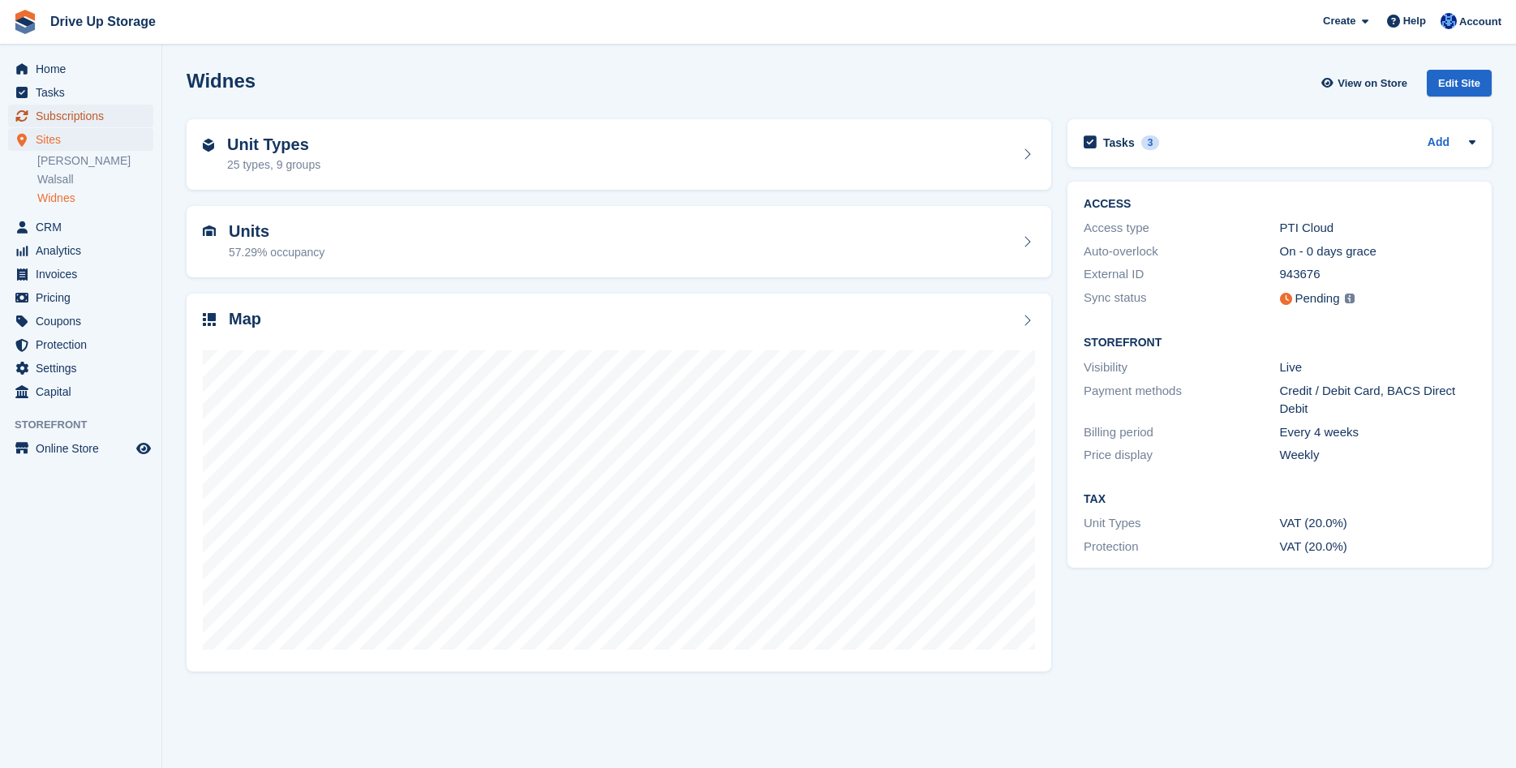
click at [82, 119] on span "Subscriptions" at bounding box center [84, 116] width 97 height 23
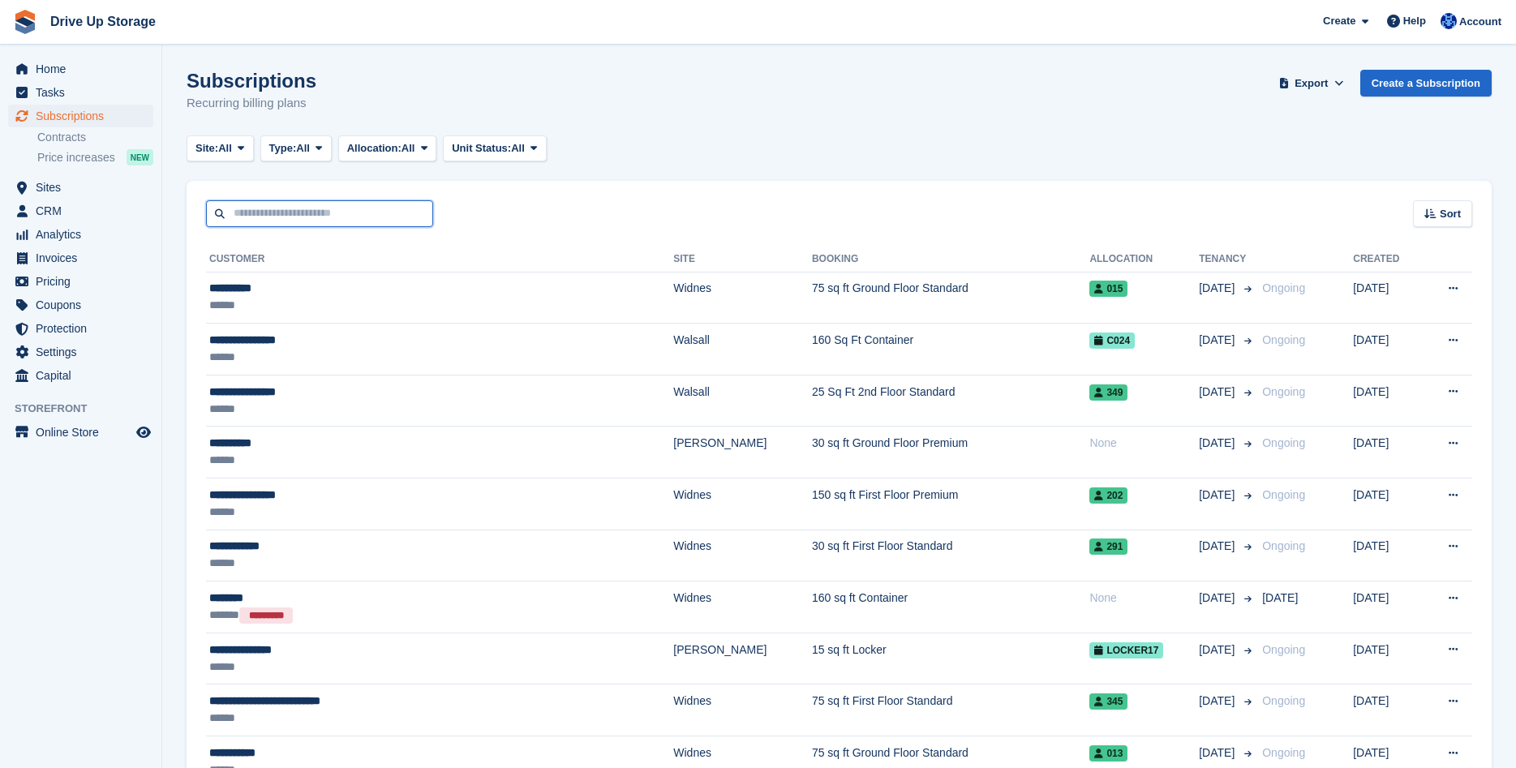
click at [319, 212] on input "text" at bounding box center [319, 213] width 227 height 27
type input "*********"
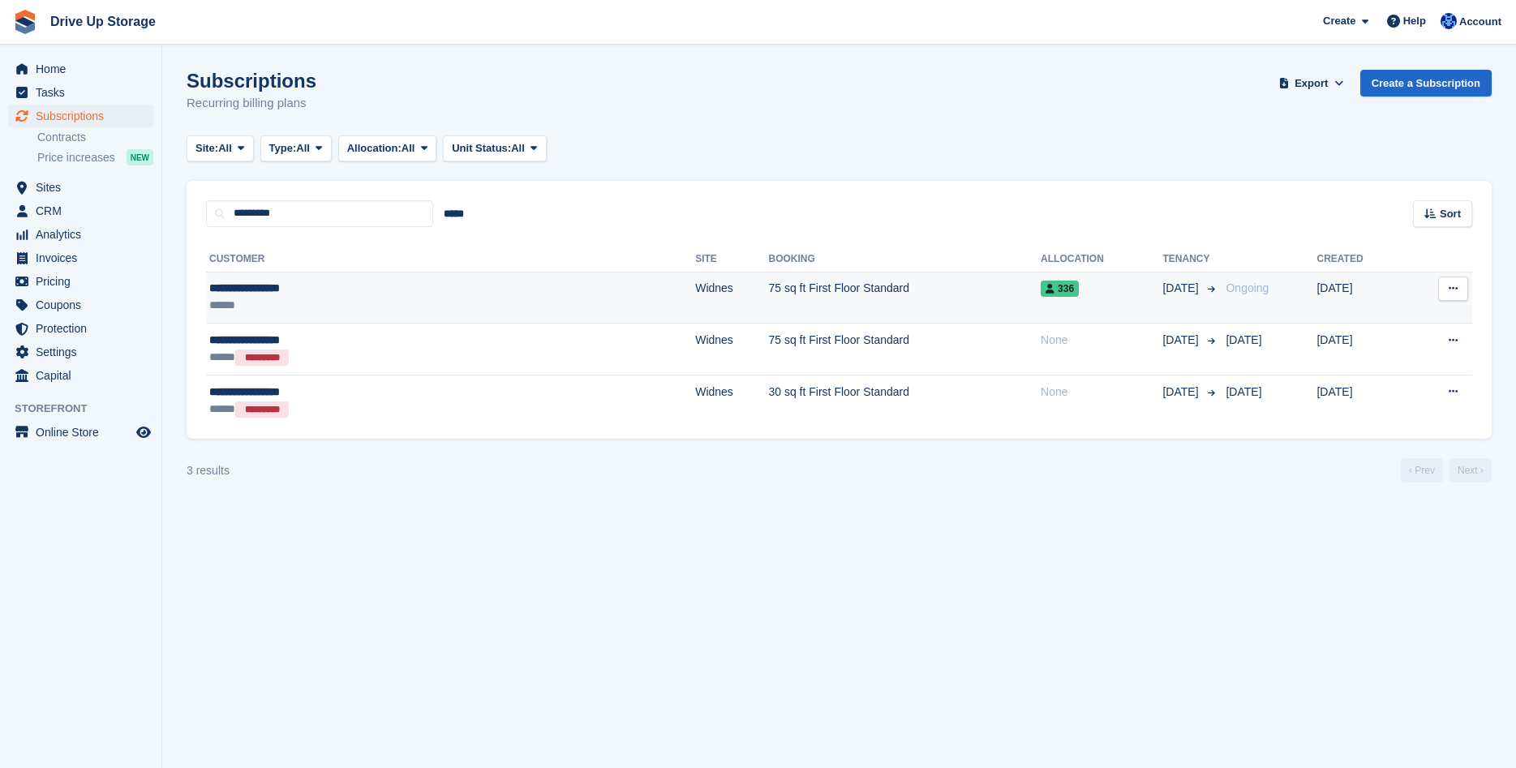
click at [695, 307] on td "Widnes" at bounding box center [731, 298] width 73 height 52
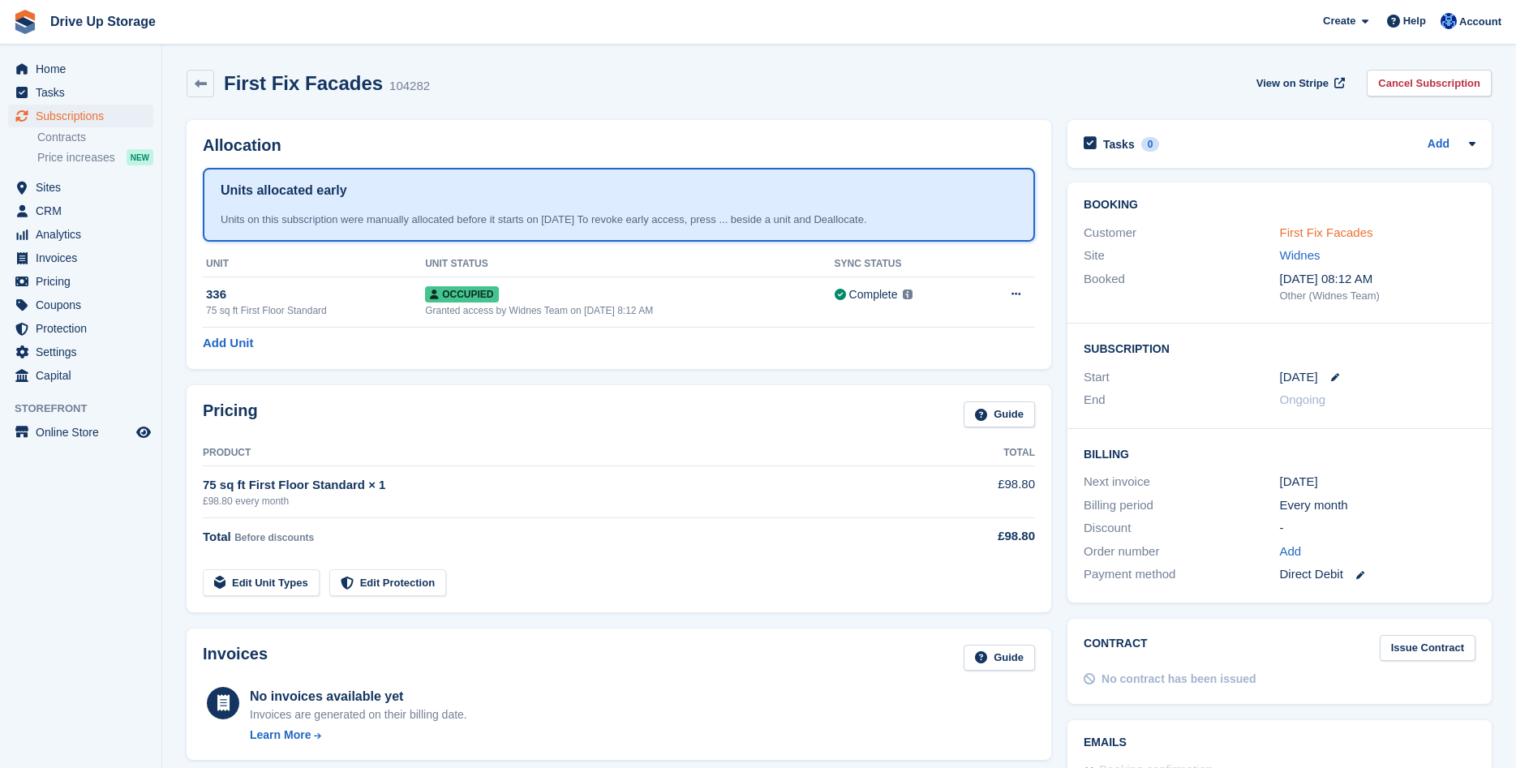
click at [1317, 231] on link "First Fix Facades" at bounding box center [1326, 232] width 93 height 14
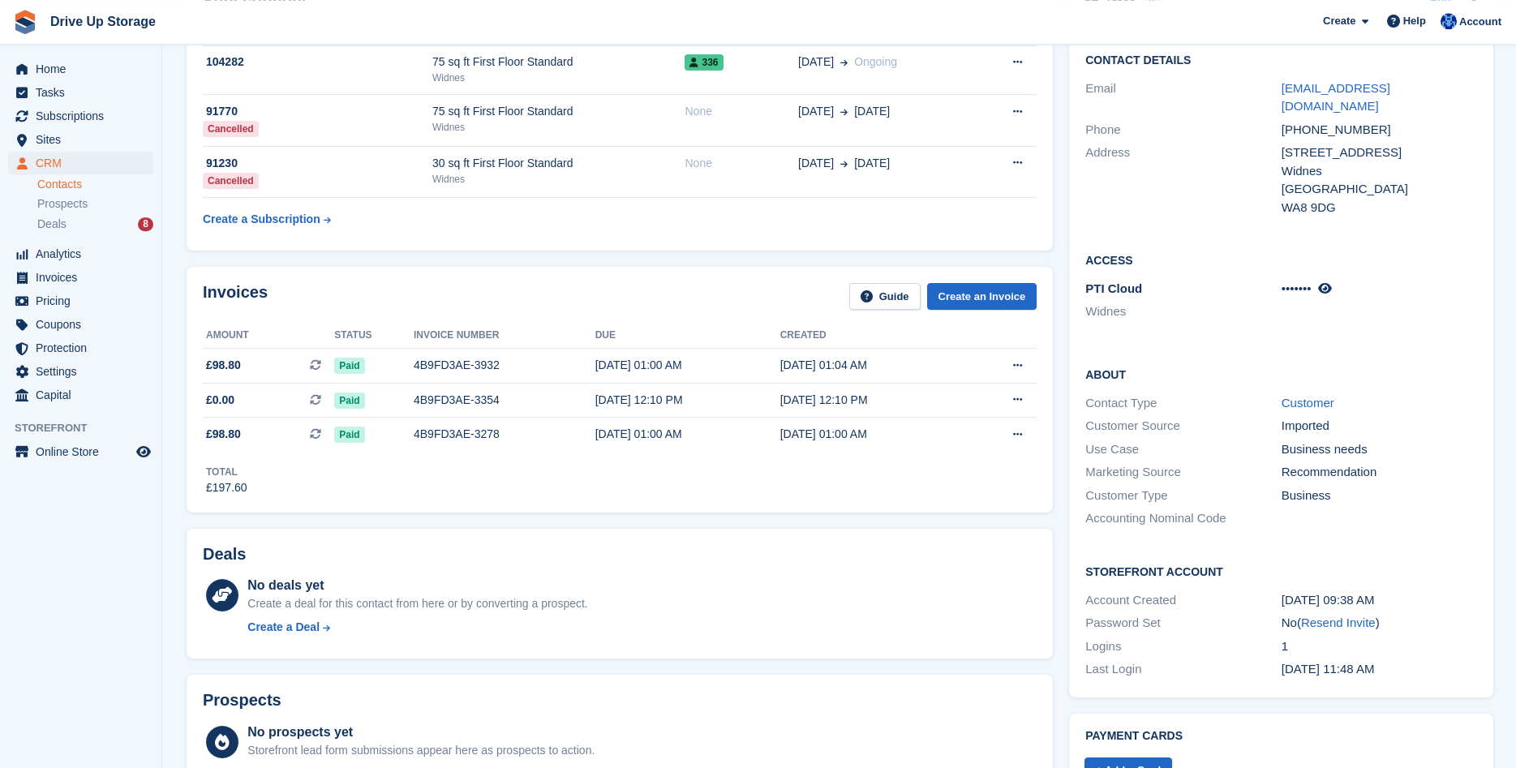
scroll to position [165, 0]
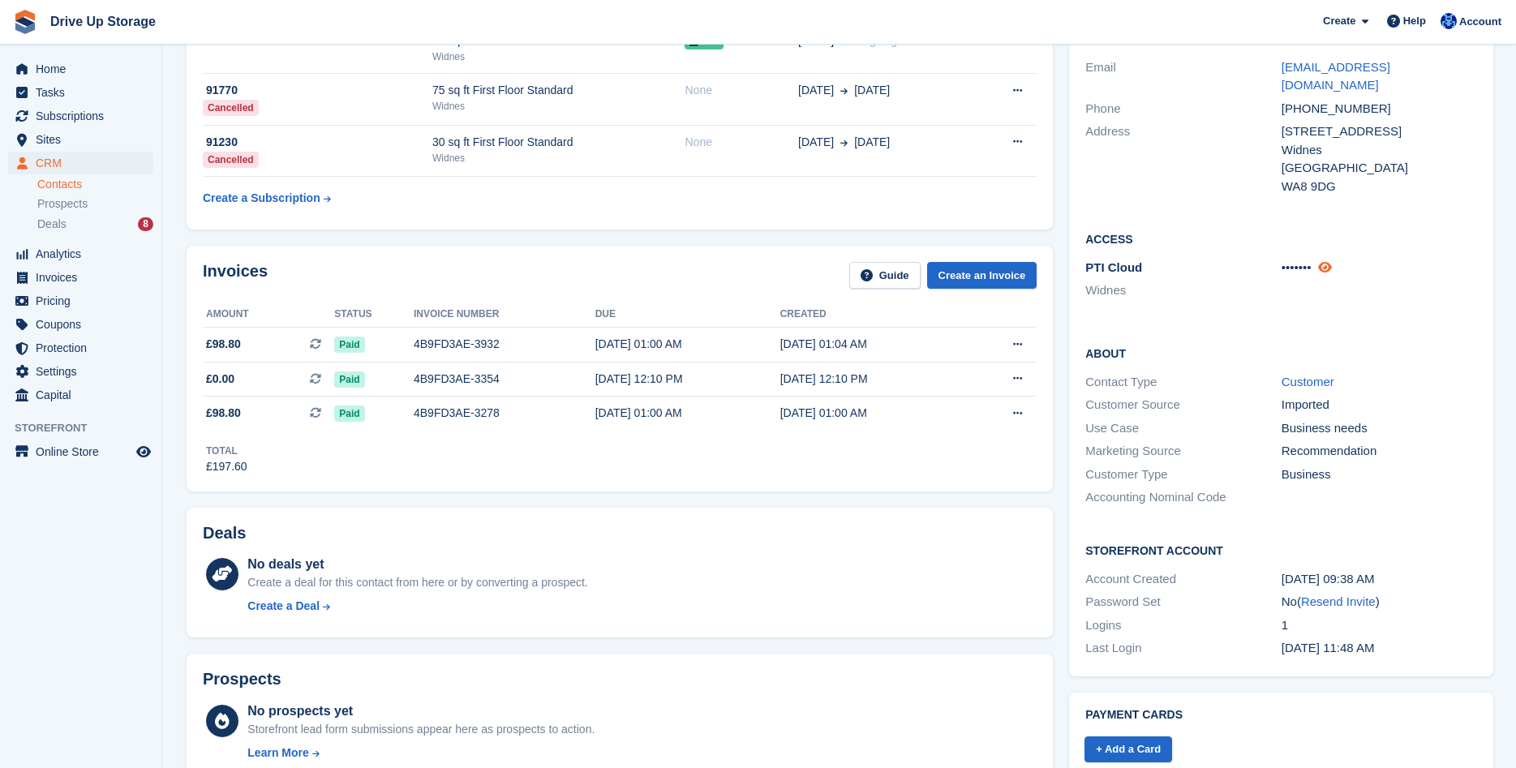
click at [1325, 261] on icon at bounding box center [1325, 267] width 14 height 12
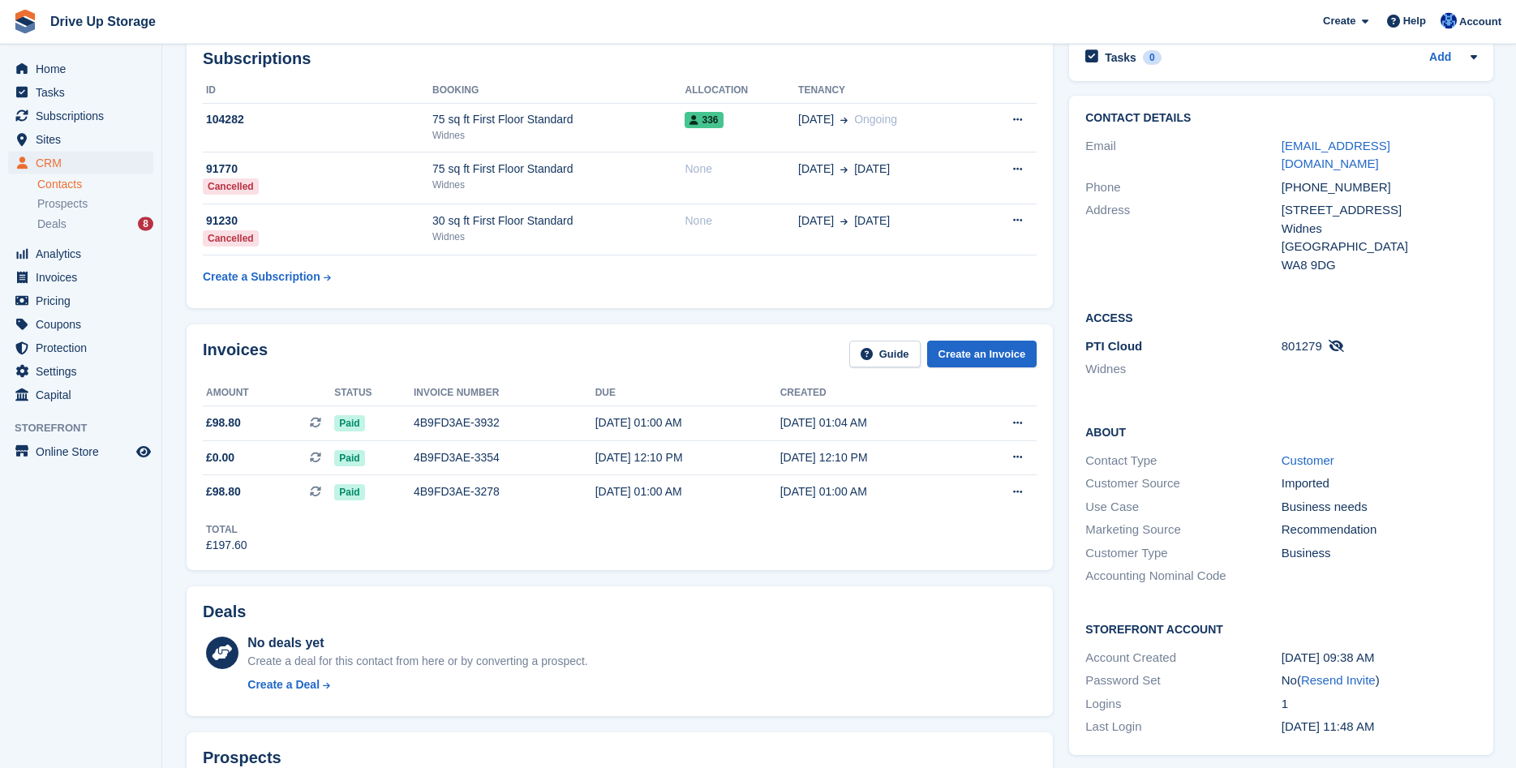
scroll to position [0, 0]
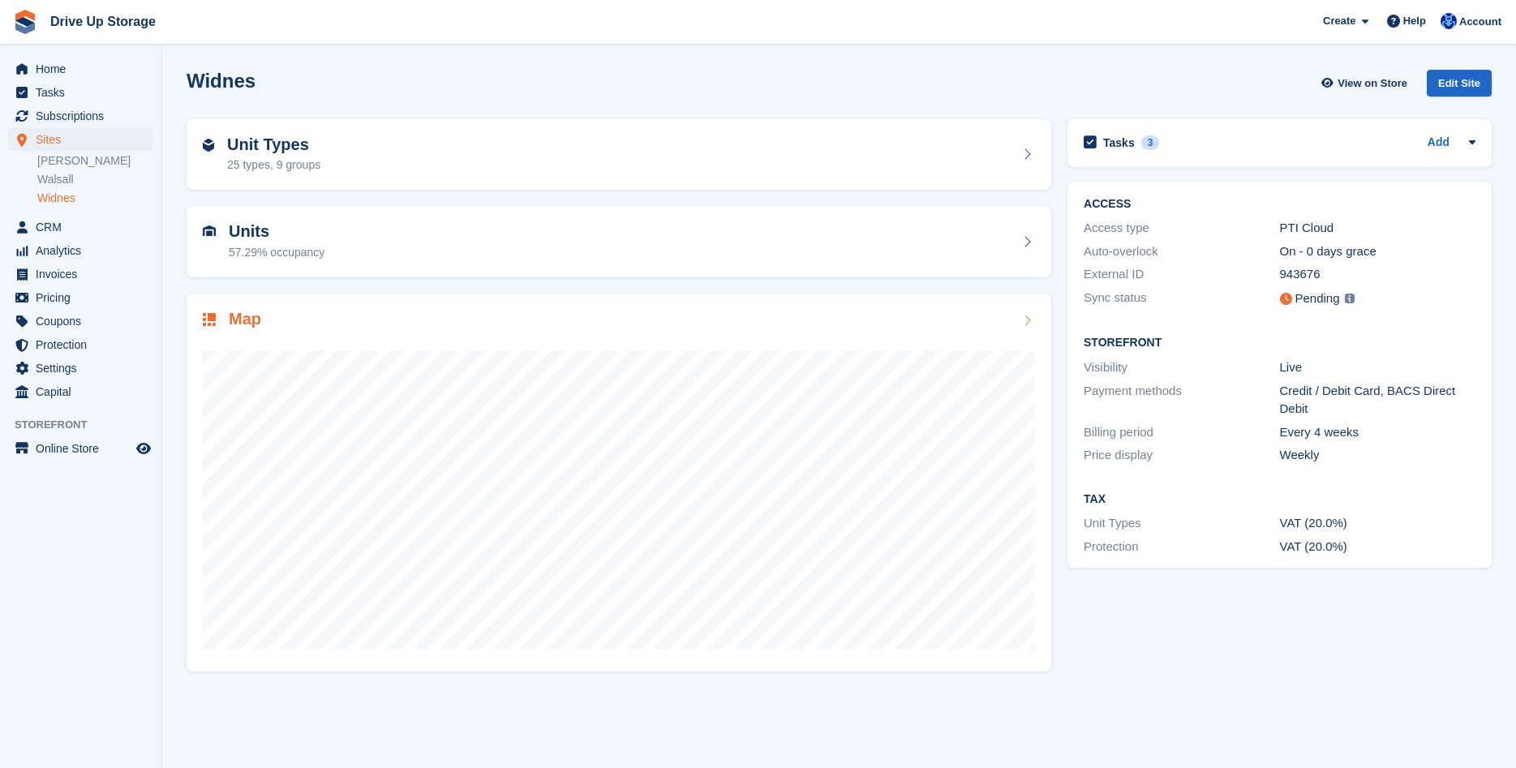
click at [872, 338] on div at bounding box center [619, 493] width 832 height 324
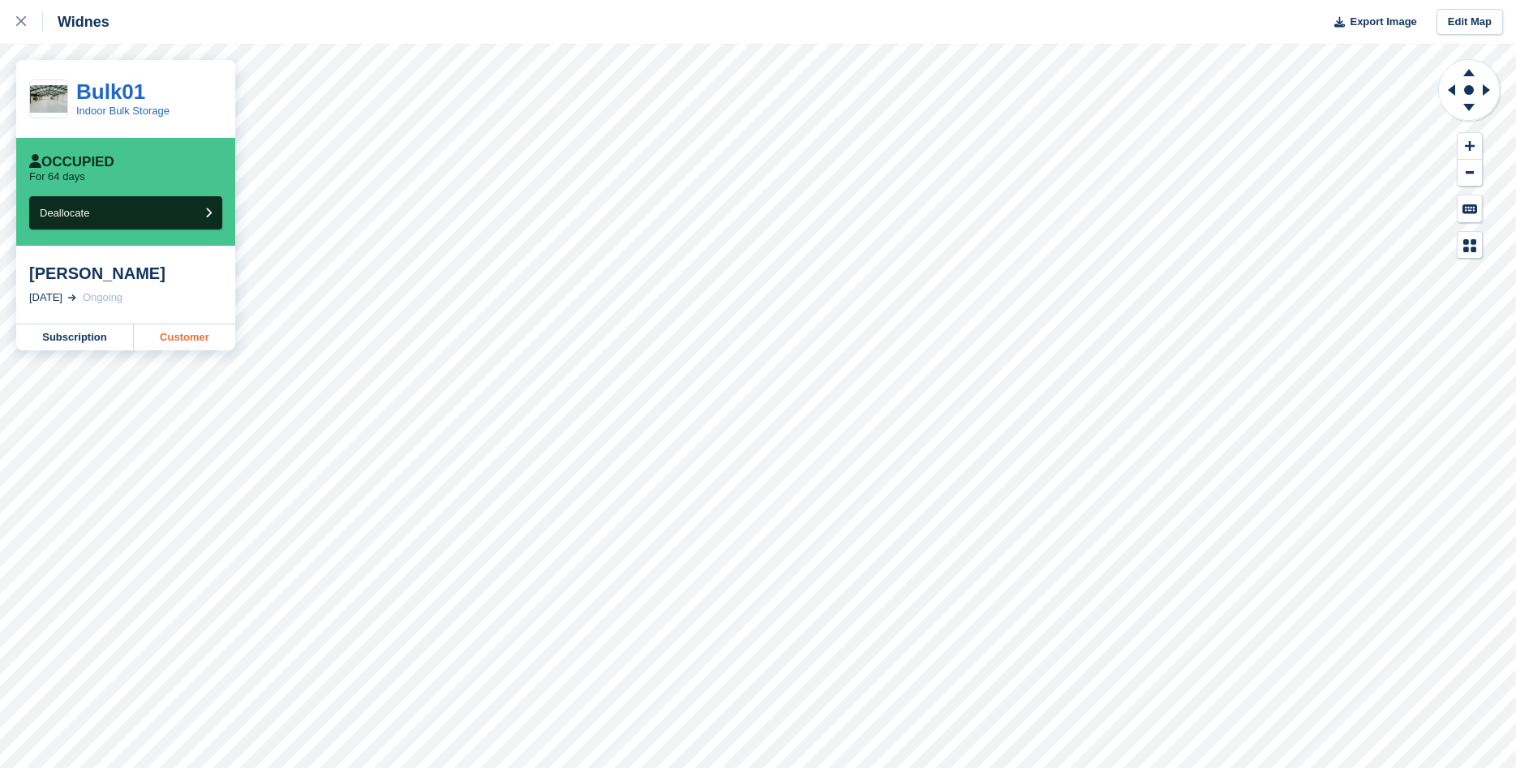
click at [205, 336] on link "Customer" at bounding box center [184, 337] width 101 height 26
click at [17, 16] on div at bounding box center [29, 21] width 27 height 19
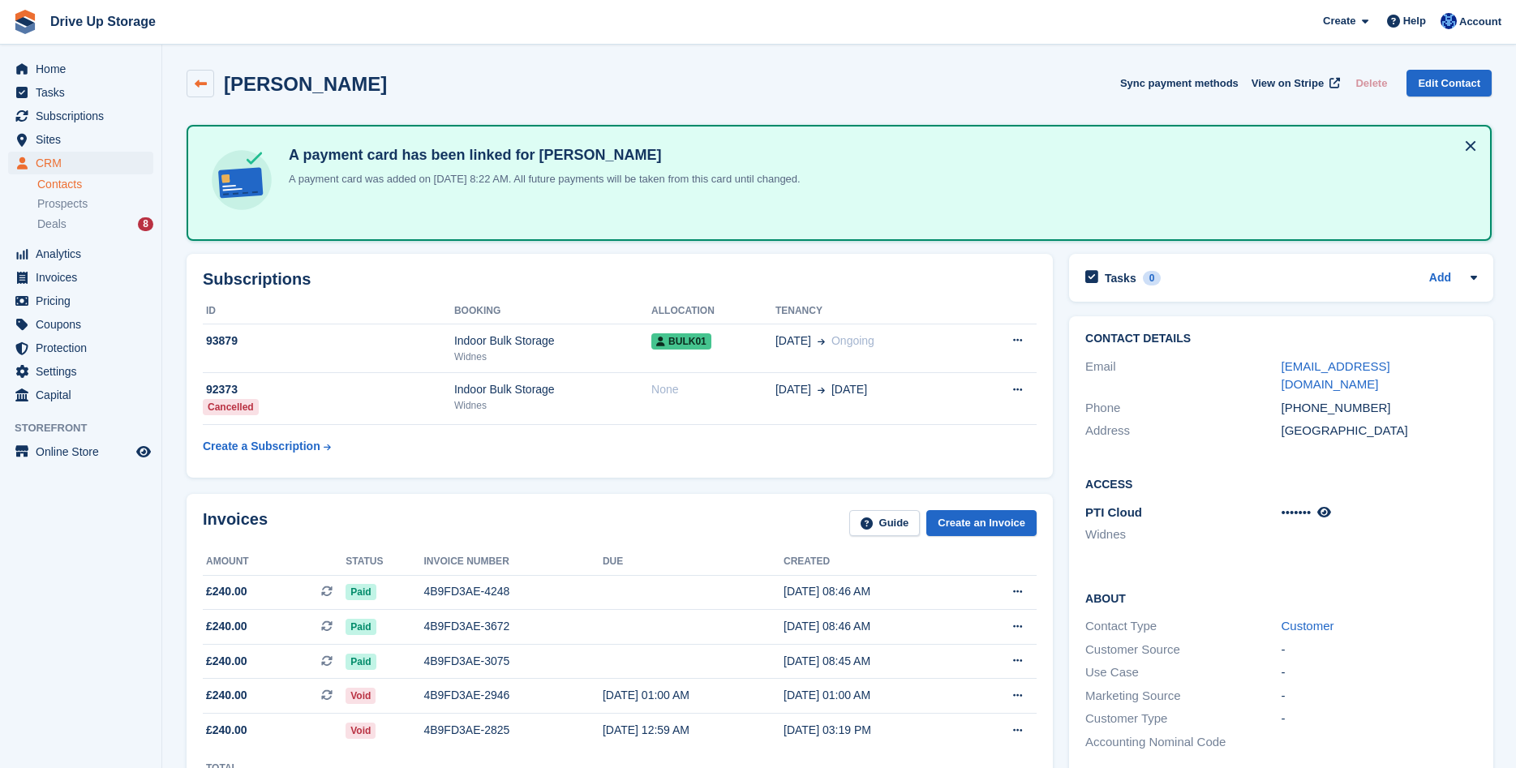
click at [187, 80] on link at bounding box center [201, 84] width 28 height 28
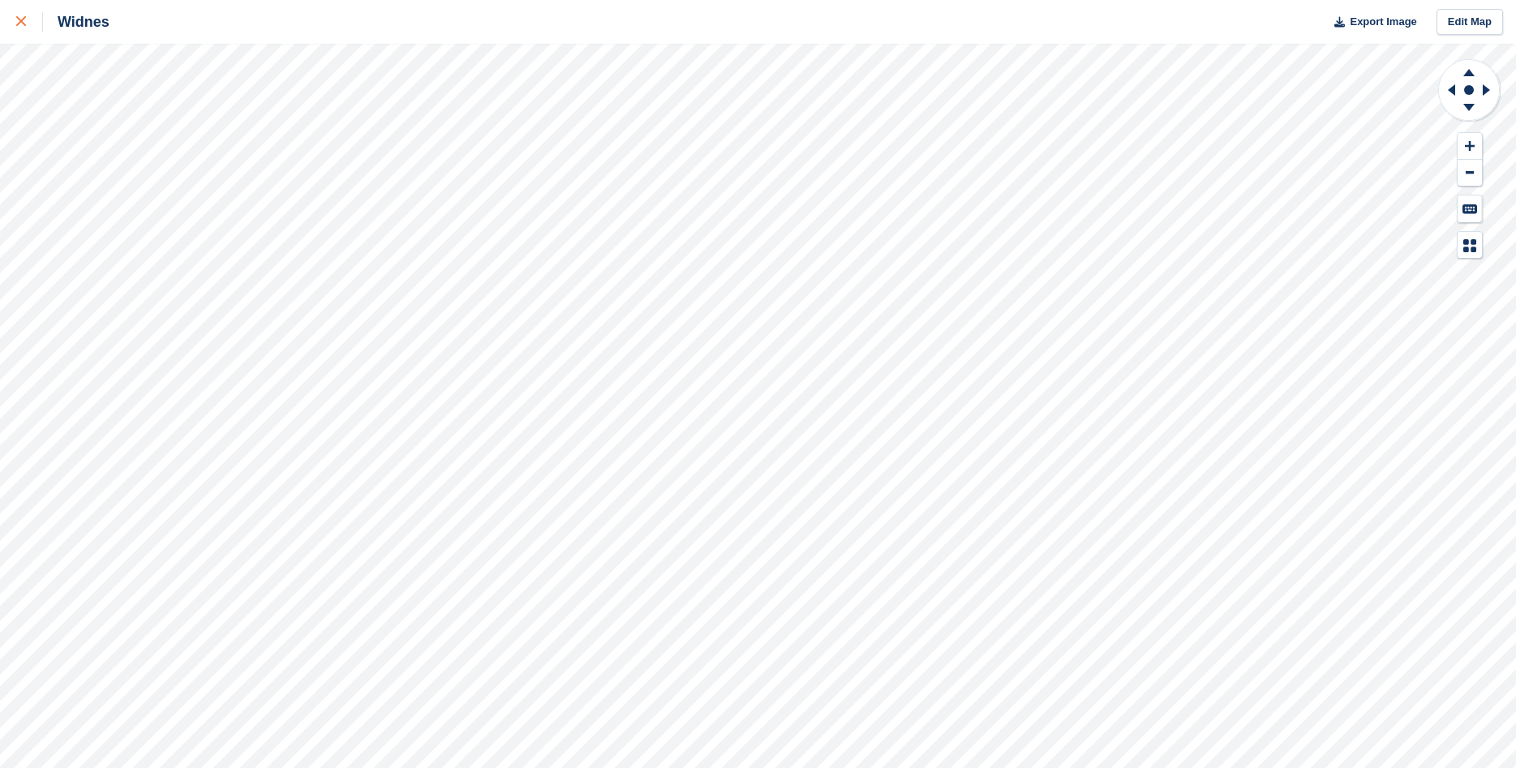
click at [14, 19] on link at bounding box center [21, 22] width 43 height 44
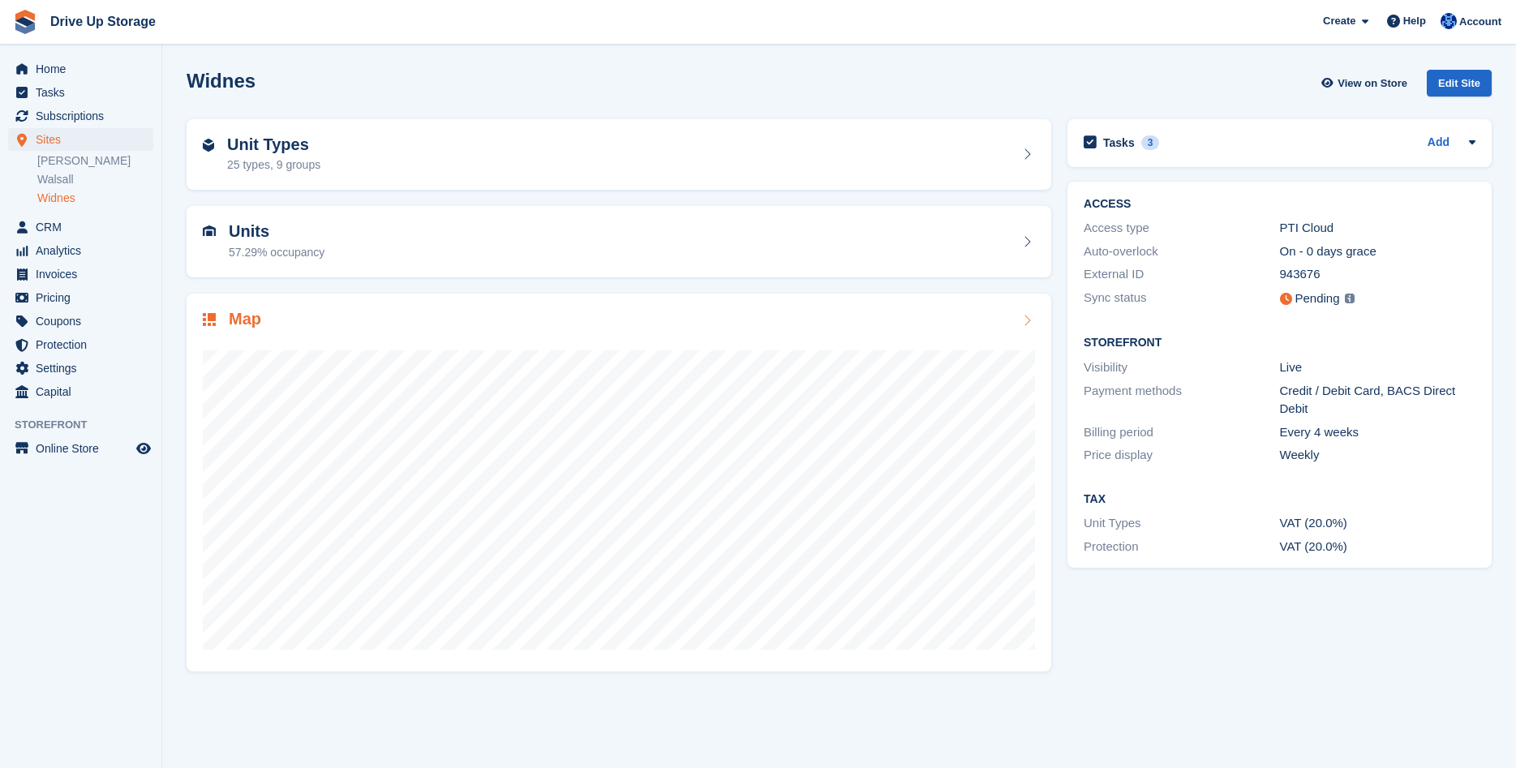
click at [471, 323] on div "Map" at bounding box center [619, 321] width 832 height 22
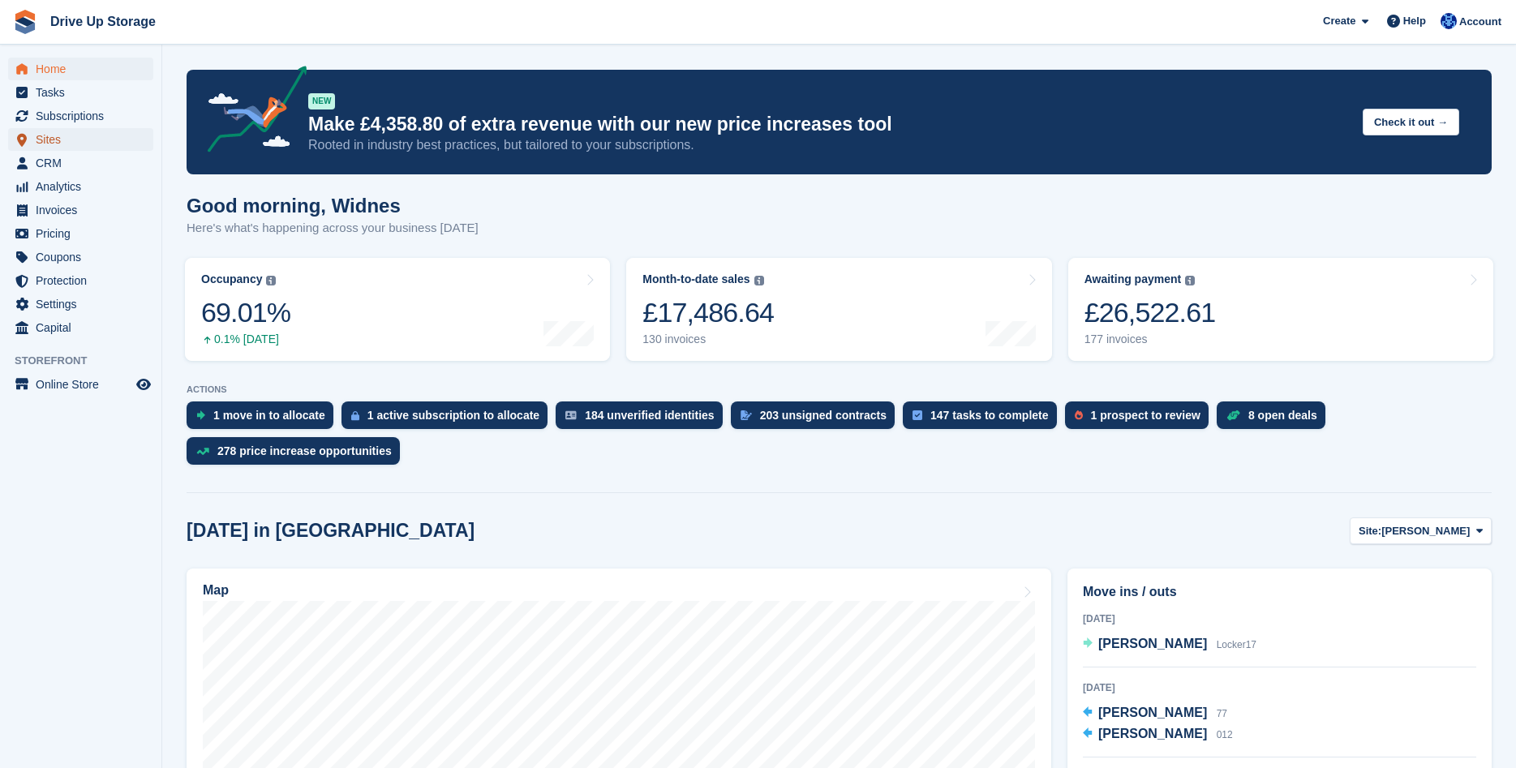
click at [82, 136] on span "Sites" at bounding box center [84, 139] width 97 height 23
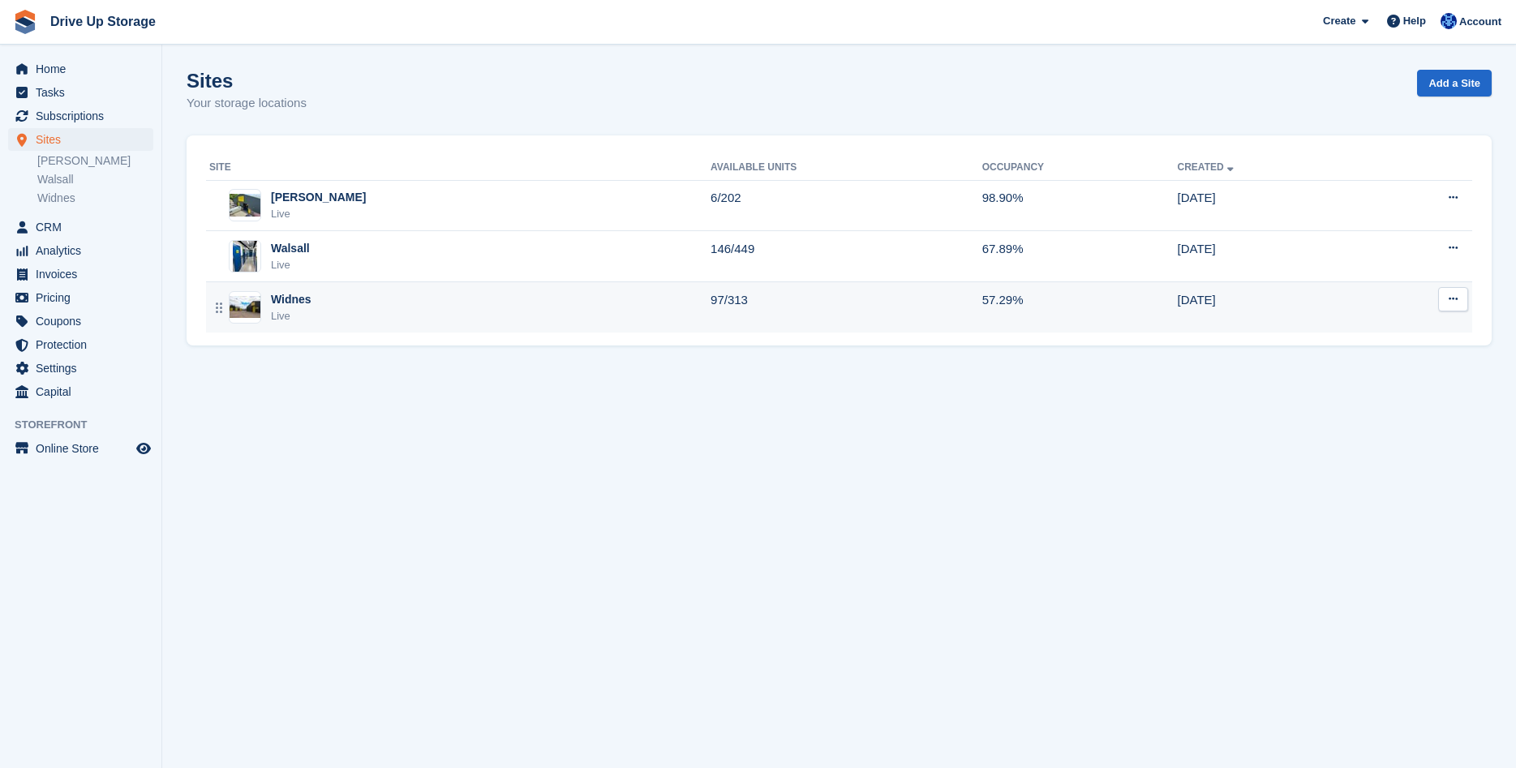
click at [392, 311] on div "Widnes Live" at bounding box center [459, 307] width 501 height 33
